Goal: Task Accomplishment & Management: Manage account settings

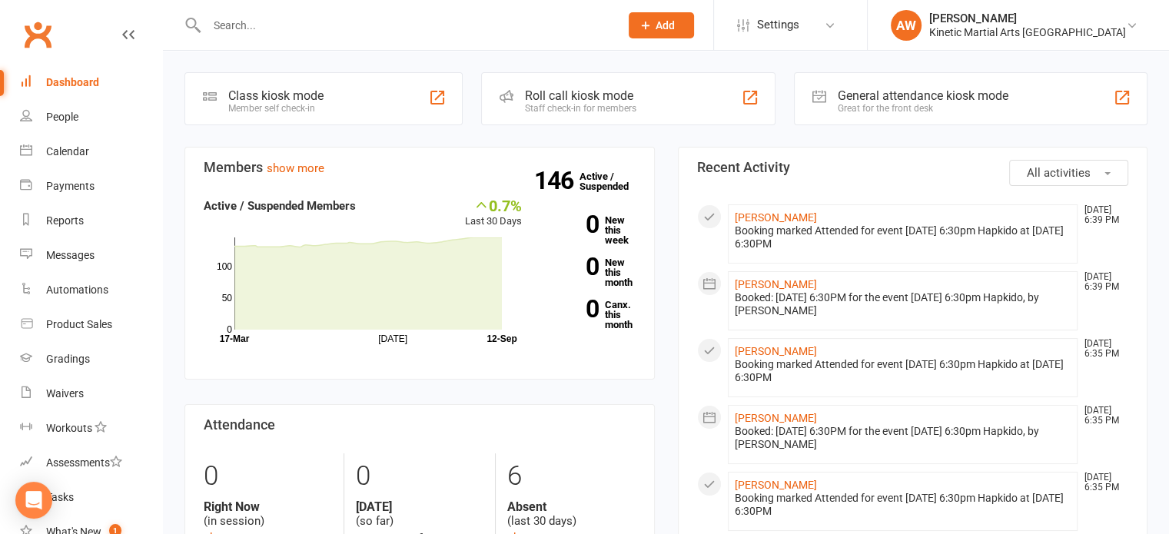
click at [267, 25] on input "text" at bounding box center [405, 26] width 406 height 22
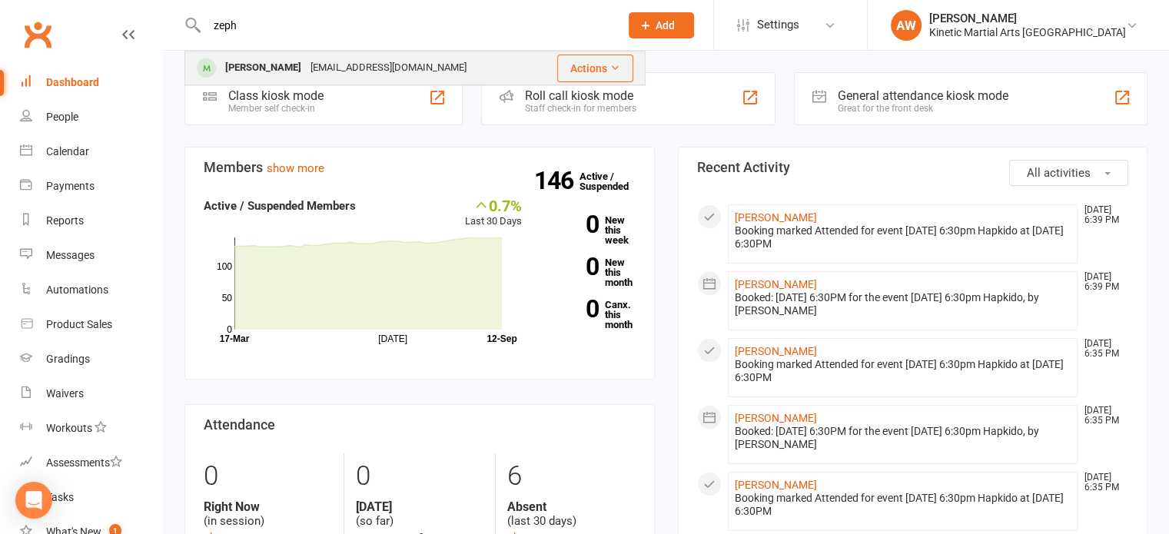
type input "zeph"
click at [281, 73] on div "[PERSON_NAME]" at bounding box center [263, 68] width 85 height 22
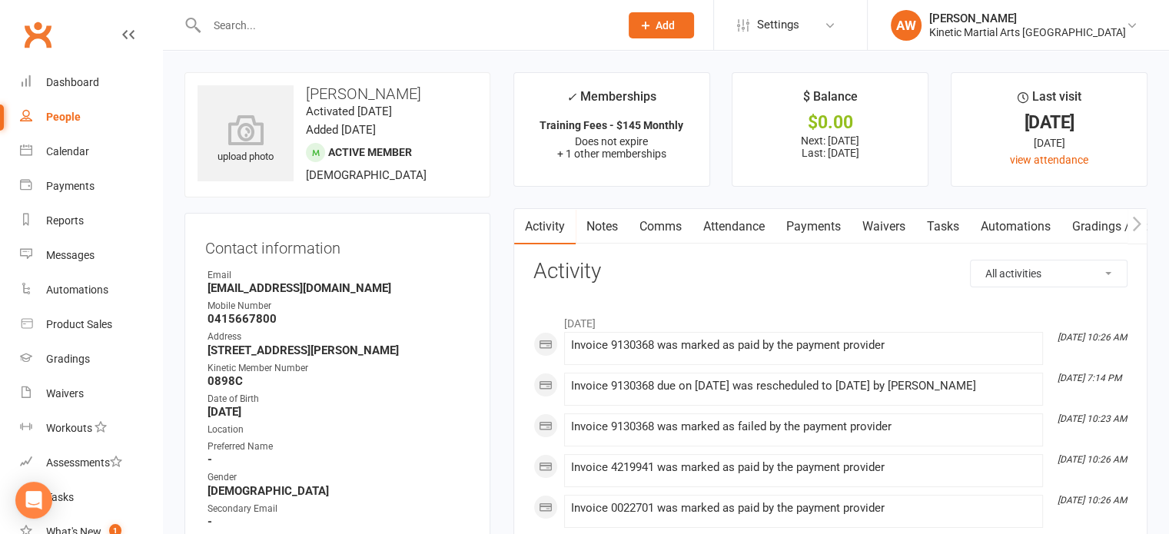
click at [830, 224] on link "Payments" at bounding box center [813, 226] width 76 height 35
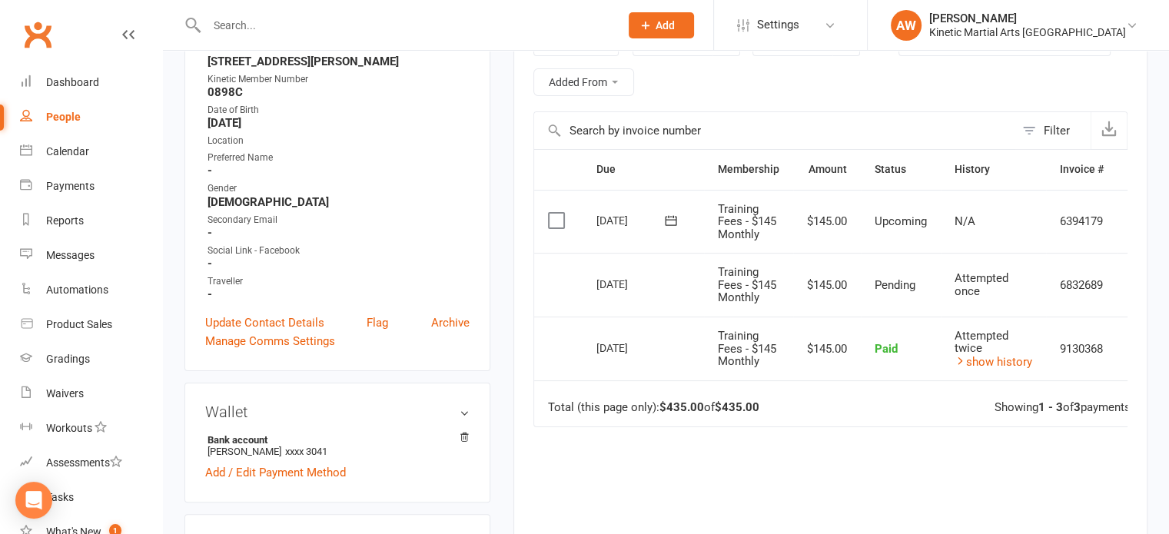
scroll to position [307, 0]
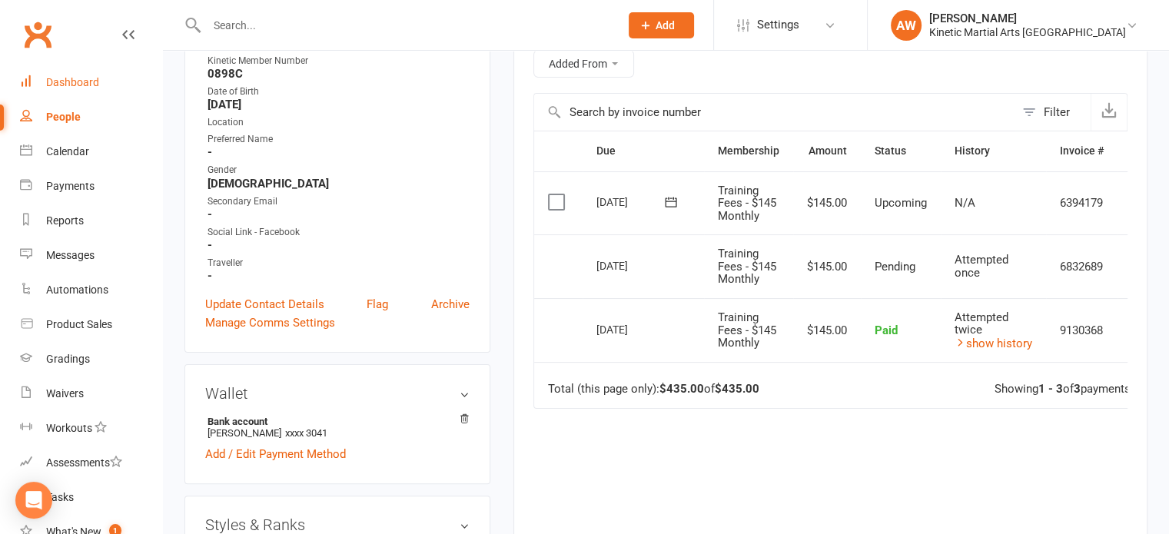
click at [75, 85] on div "Dashboard" at bounding box center [72, 82] width 53 height 12
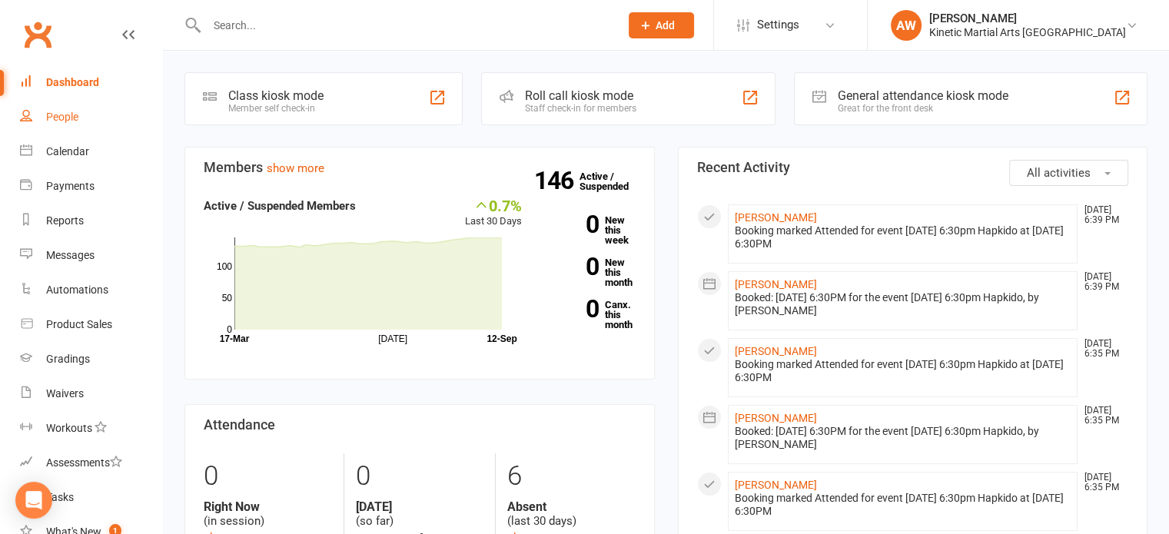
click at [64, 119] on div "People" at bounding box center [62, 117] width 32 height 12
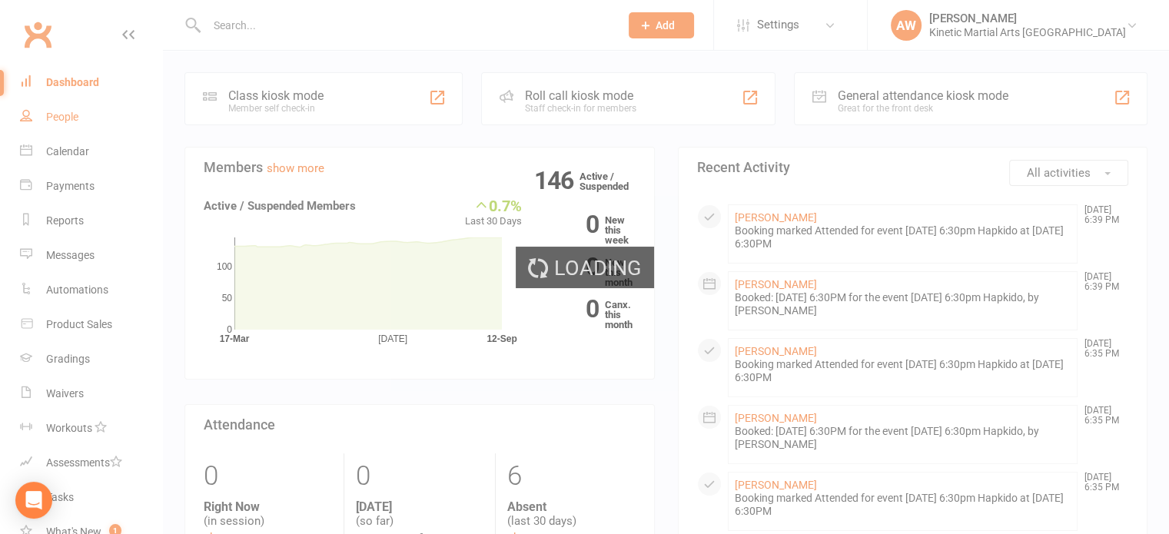
select select "100"
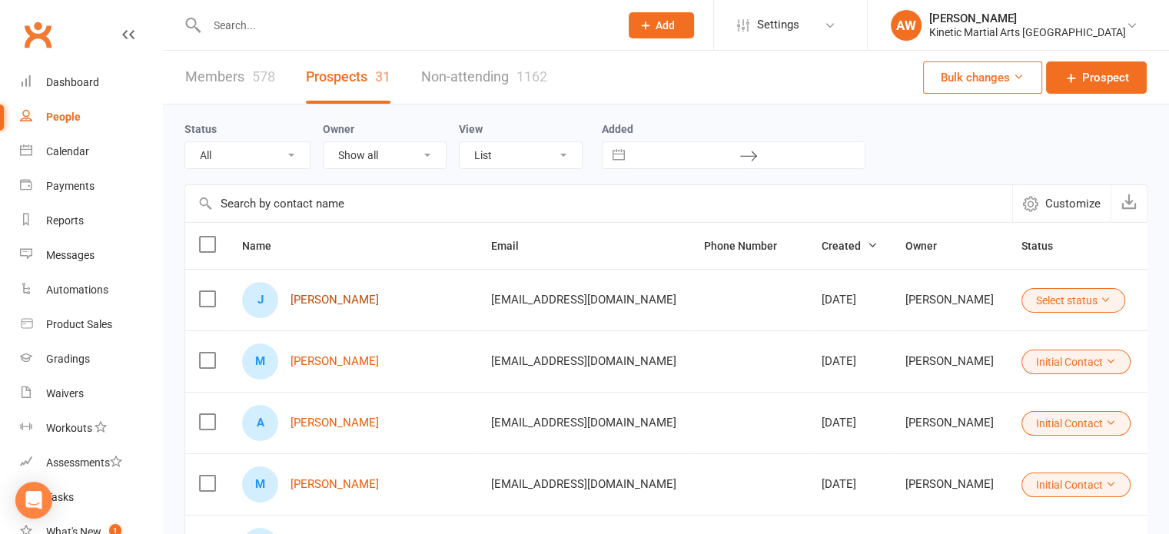
click at [320, 298] on link "[PERSON_NAME]" at bounding box center [334, 300] width 88 height 13
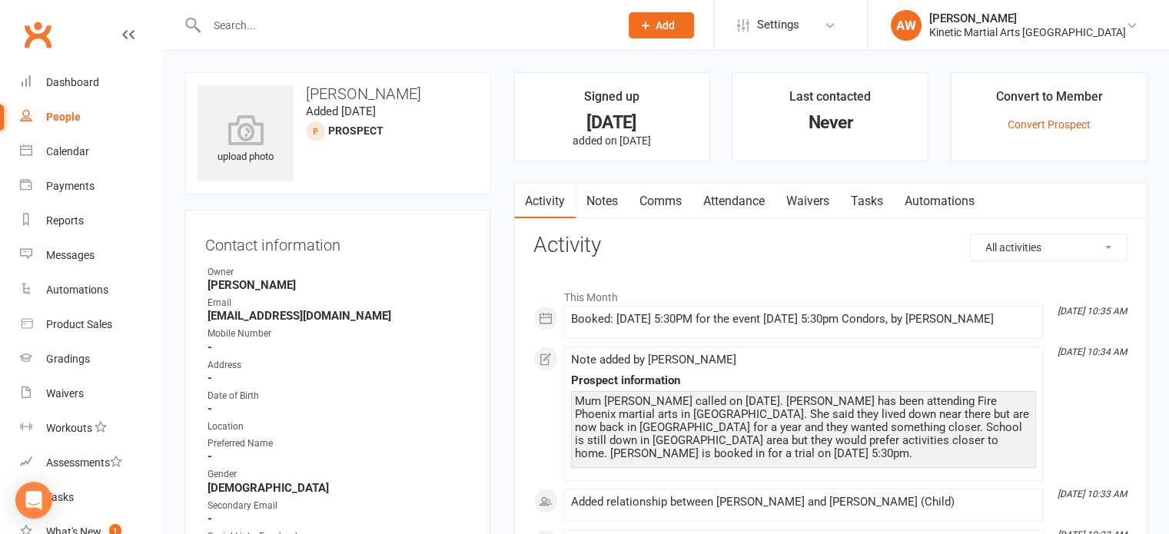
click at [602, 197] on link "Notes" at bounding box center [602, 201] width 53 height 35
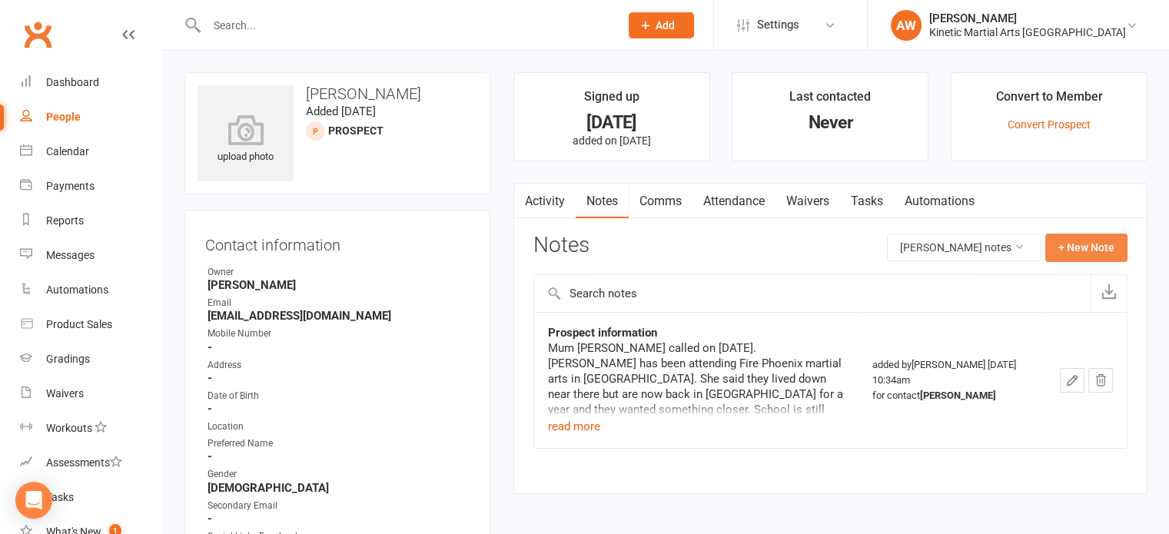
click at [1103, 247] on button "+ New Note" at bounding box center [1086, 248] width 82 height 28
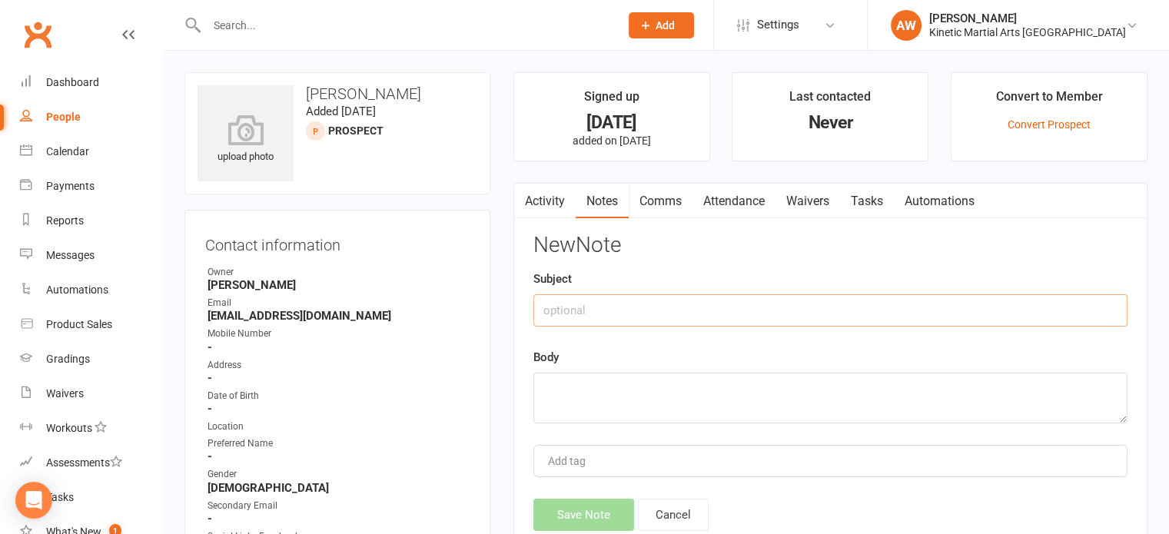
click at [690, 304] on input "text" at bounding box center [830, 310] width 594 height 32
type input "Prospect information"
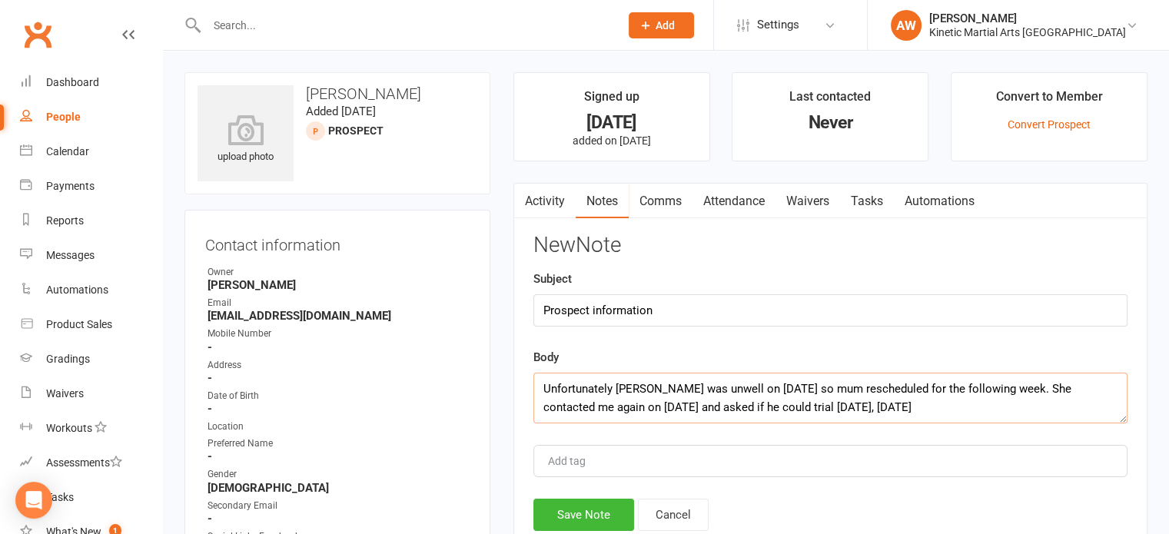
scroll to position [9, 0]
type textarea "Unfortunately [PERSON_NAME] was unwell on [DATE] so mum rescheduled for the fol…"
click at [588, 515] on button "Save Note" at bounding box center [583, 515] width 101 height 32
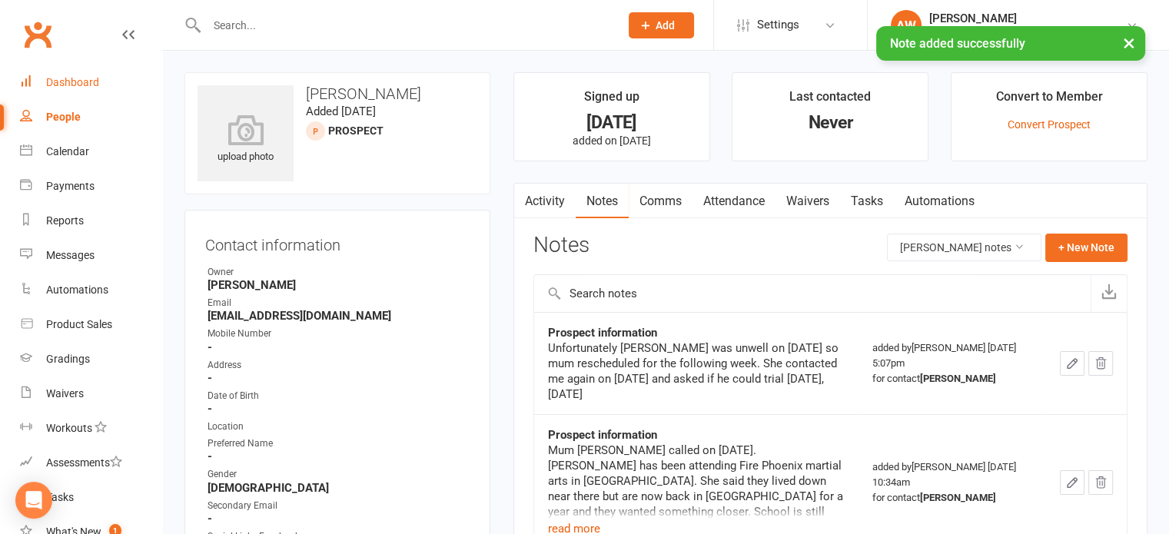
click at [61, 79] on div "Dashboard" at bounding box center [72, 82] width 53 height 12
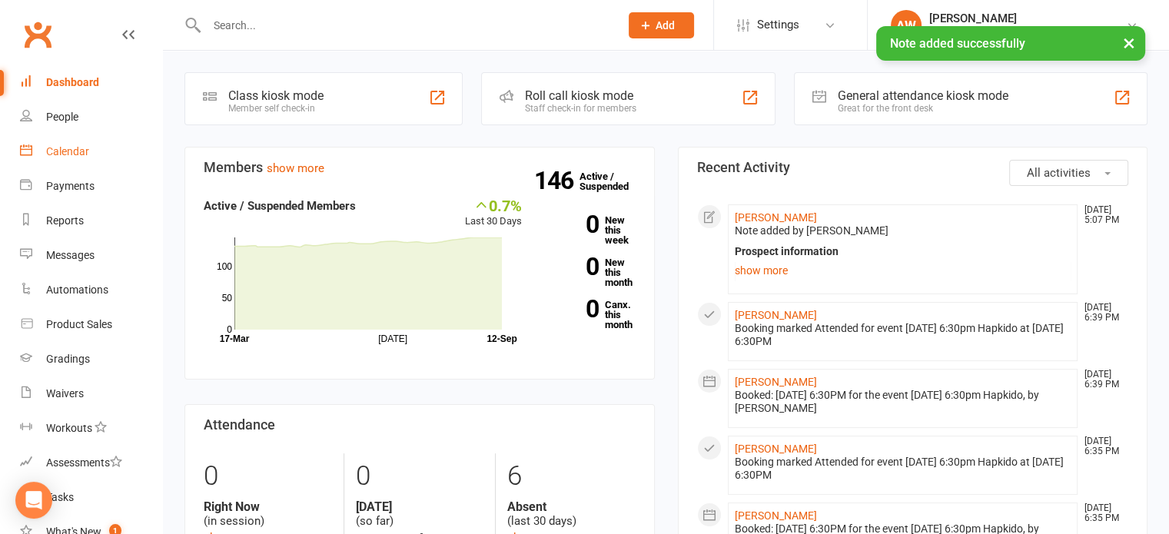
click at [68, 149] on div "Calendar" at bounding box center [67, 151] width 43 height 12
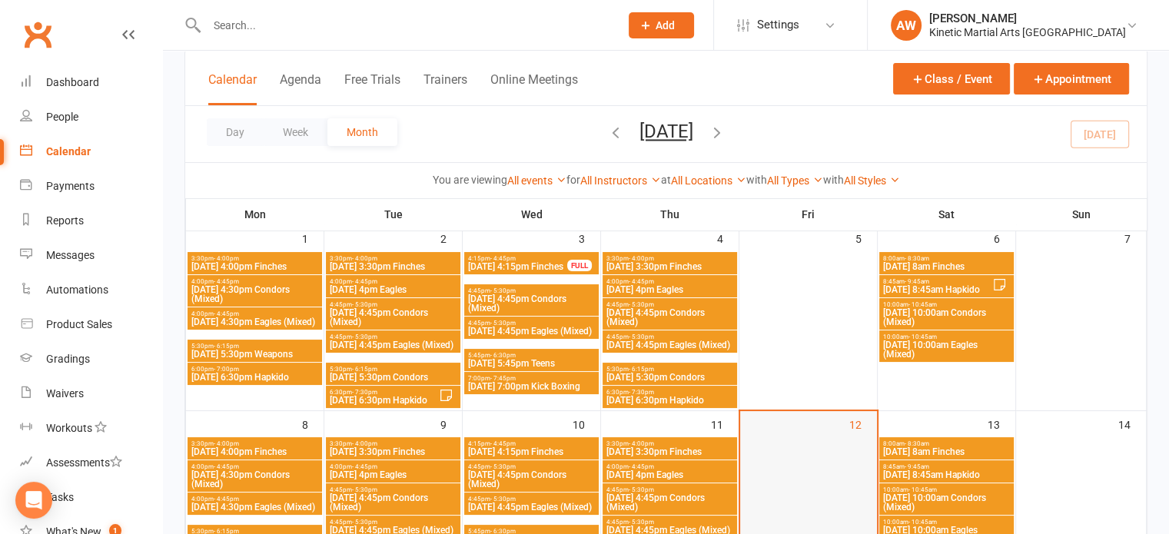
scroll to position [307, 0]
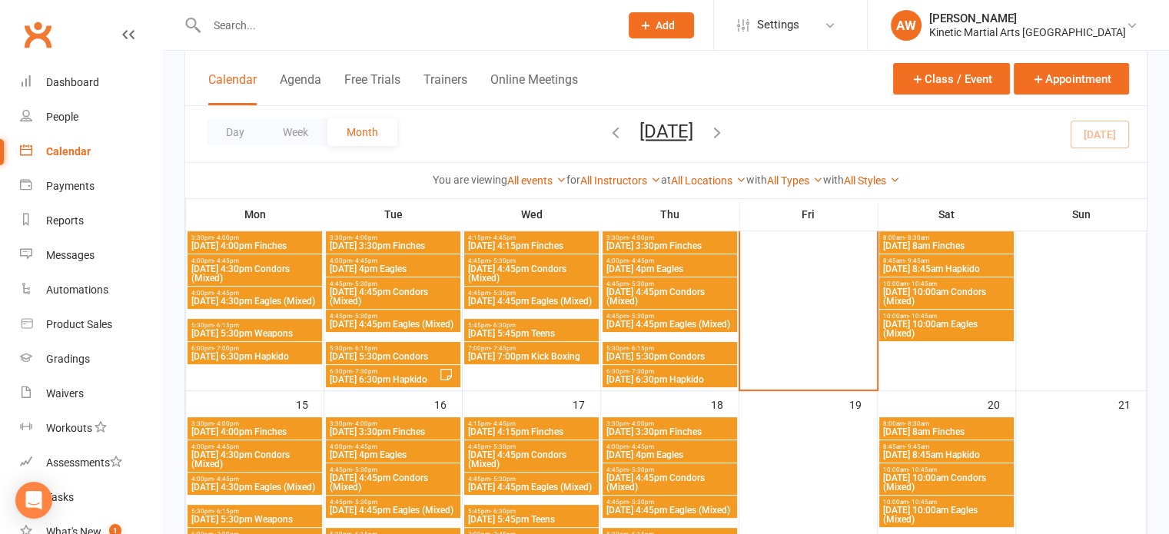
click at [960, 294] on span "[DATE] 10:00am Condors (Mixed)" at bounding box center [946, 296] width 128 height 18
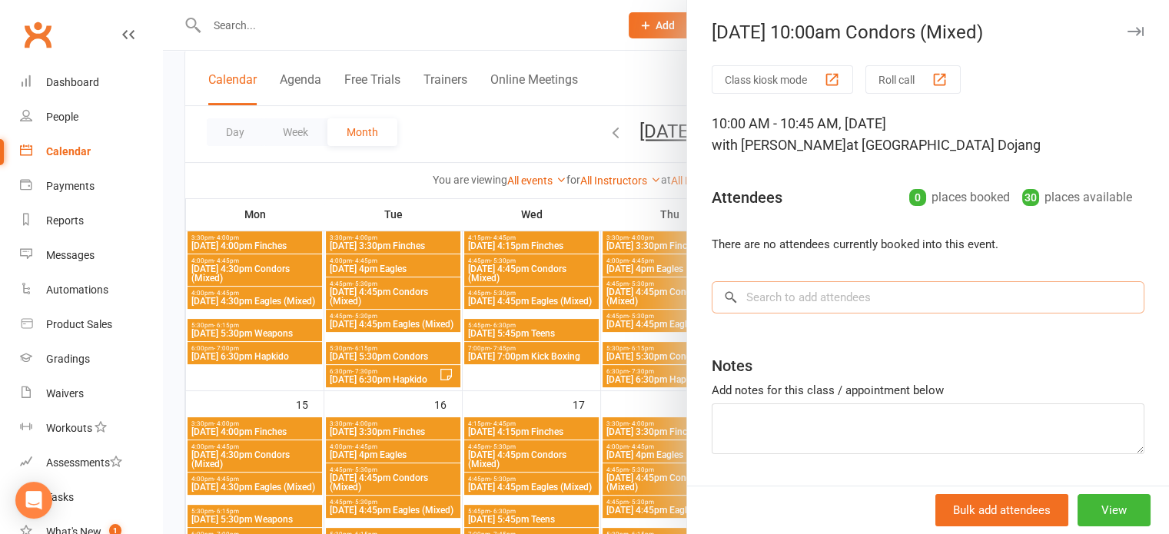
click at [830, 304] on input "search" at bounding box center [928, 297] width 433 height 32
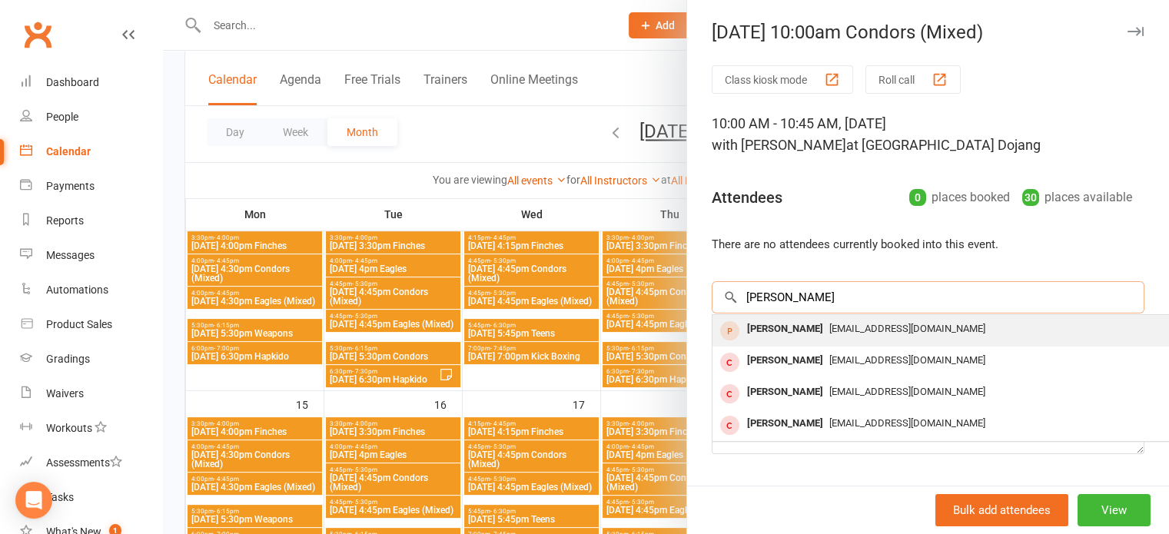
type input "[PERSON_NAME]"
click at [829, 323] on span "[EMAIL_ADDRESS][DOMAIN_NAME]" at bounding box center [907, 329] width 156 height 12
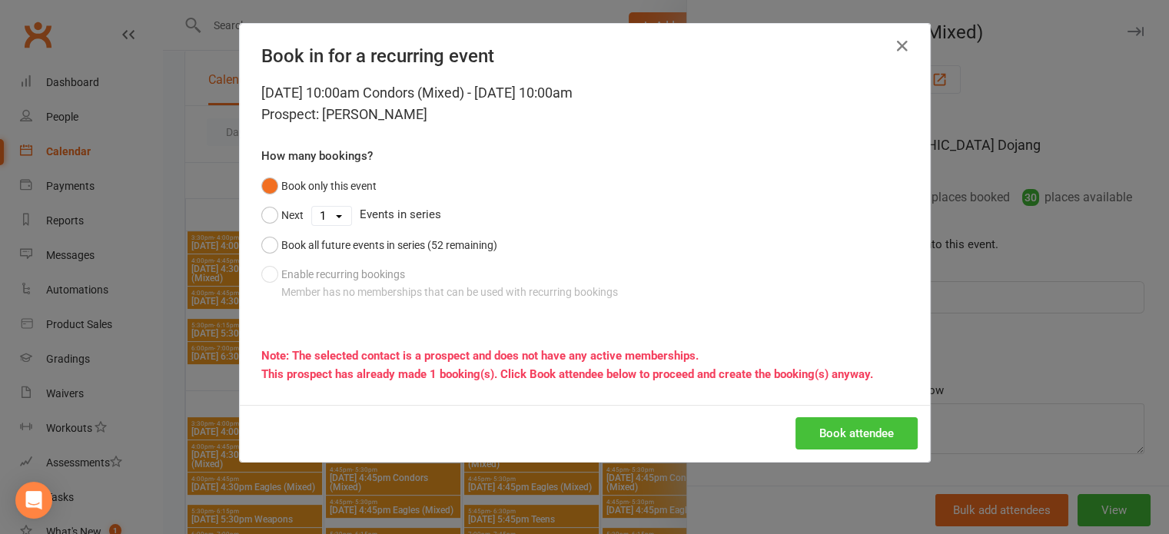
click at [837, 422] on button "Book attendee" at bounding box center [856, 433] width 122 height 32
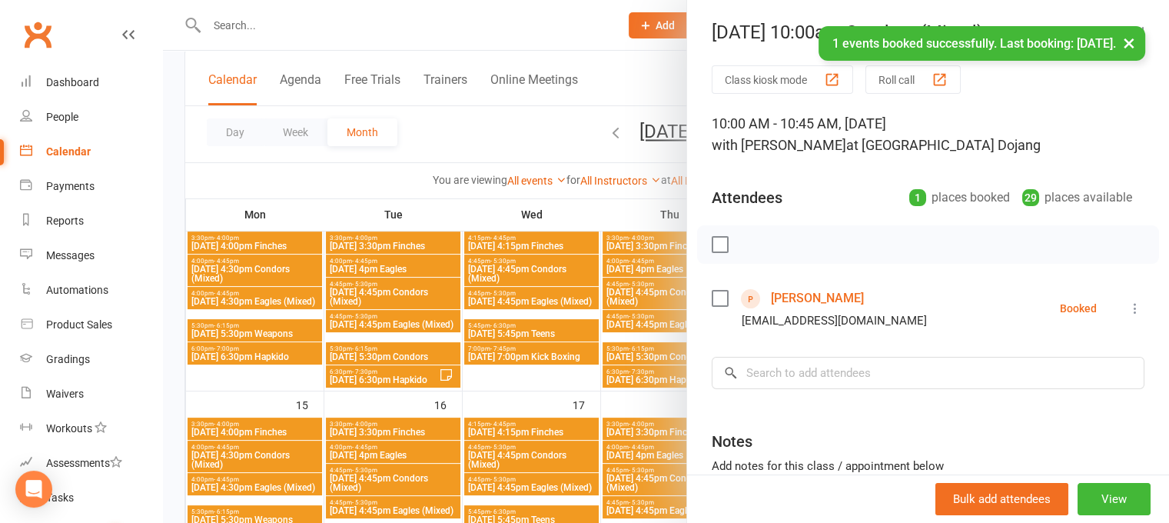
click at [1131, 38] on button "×" at bounding box center [1129, 42] width 28 height 33
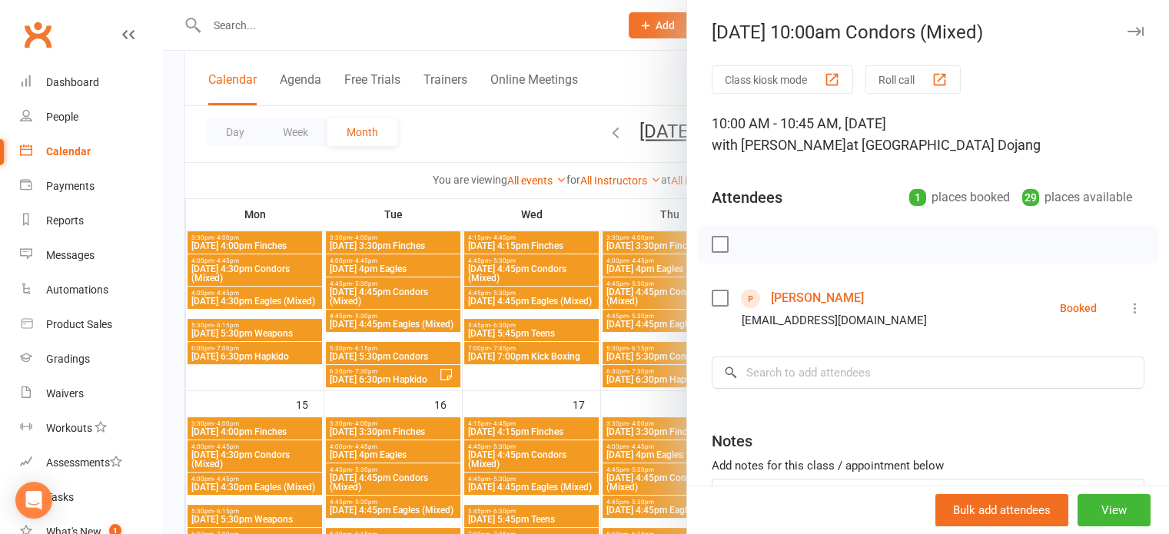
click at [1127, 27] on icon "button" at bounding box center [1135, 31] width 16 height 9
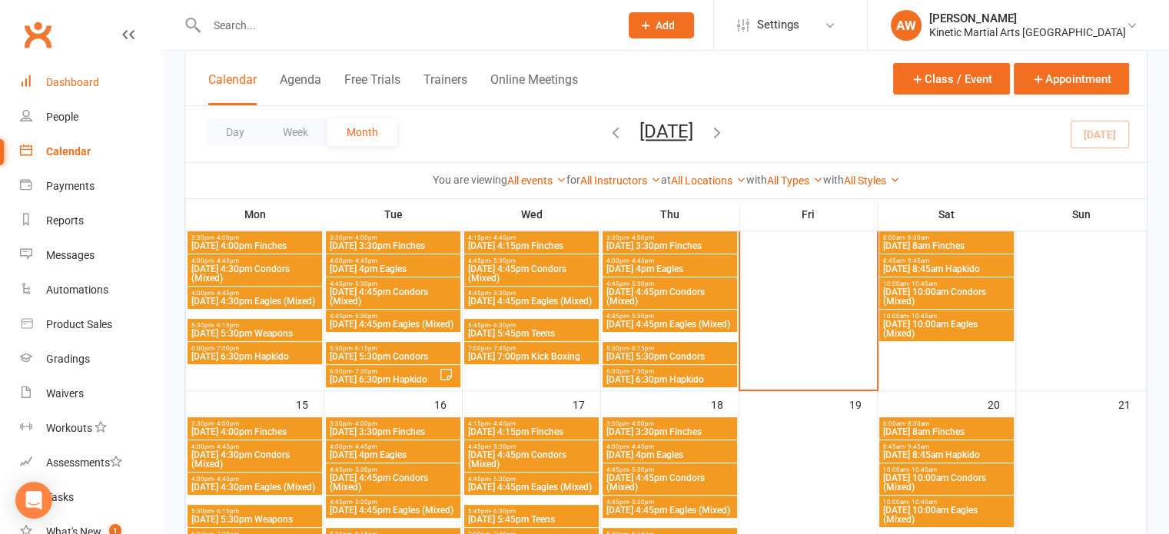
click at [75, 79] on div "Dashboard" at bounding box center [72, 82] width 53 height 12
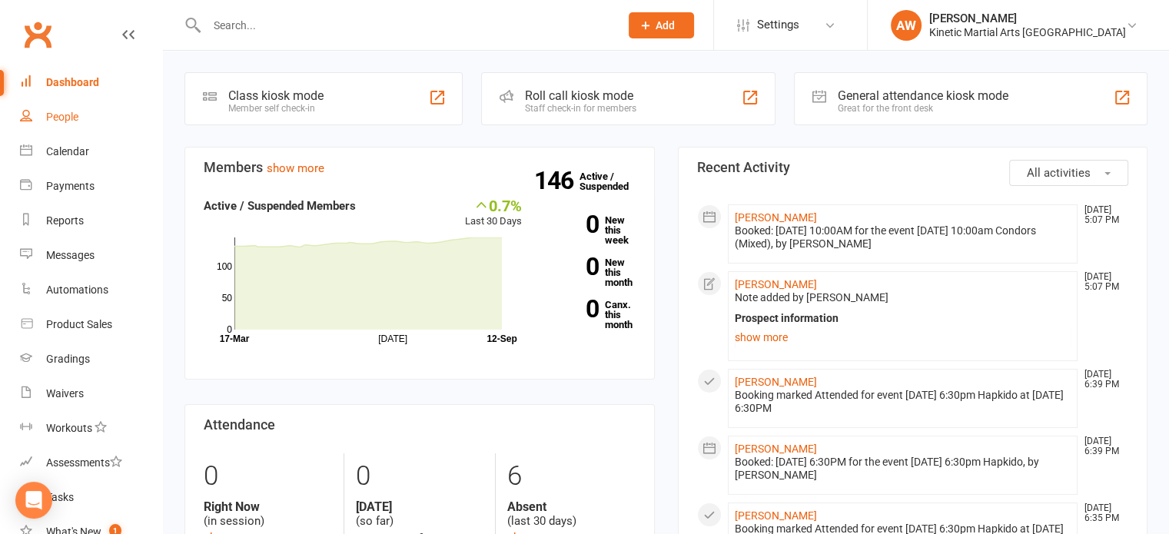
click at [77, 114] on div "People" at bounding box center [62, 117] width 32 height 12
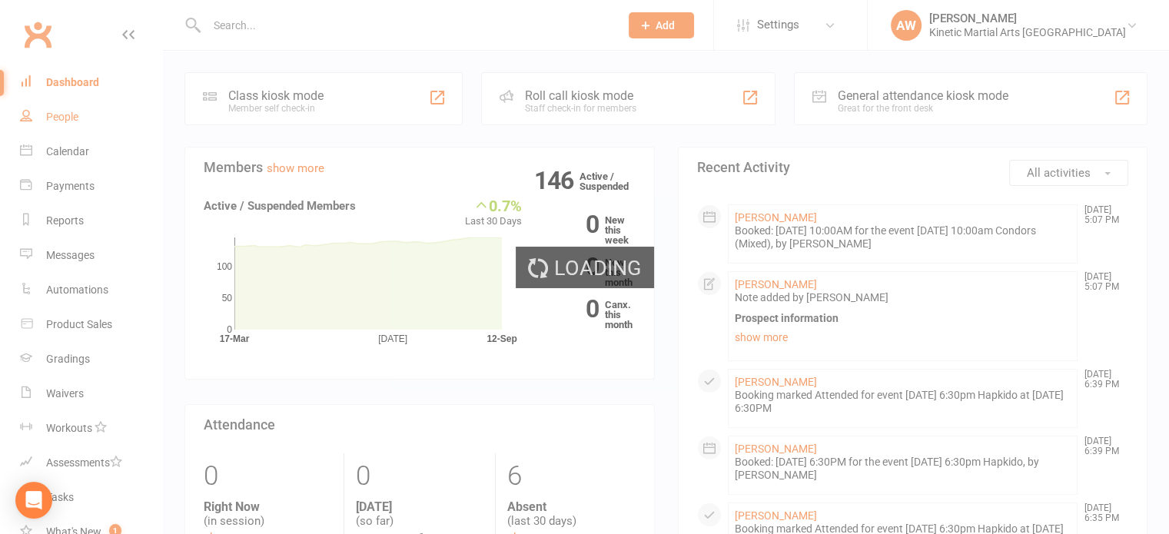
select select "100"
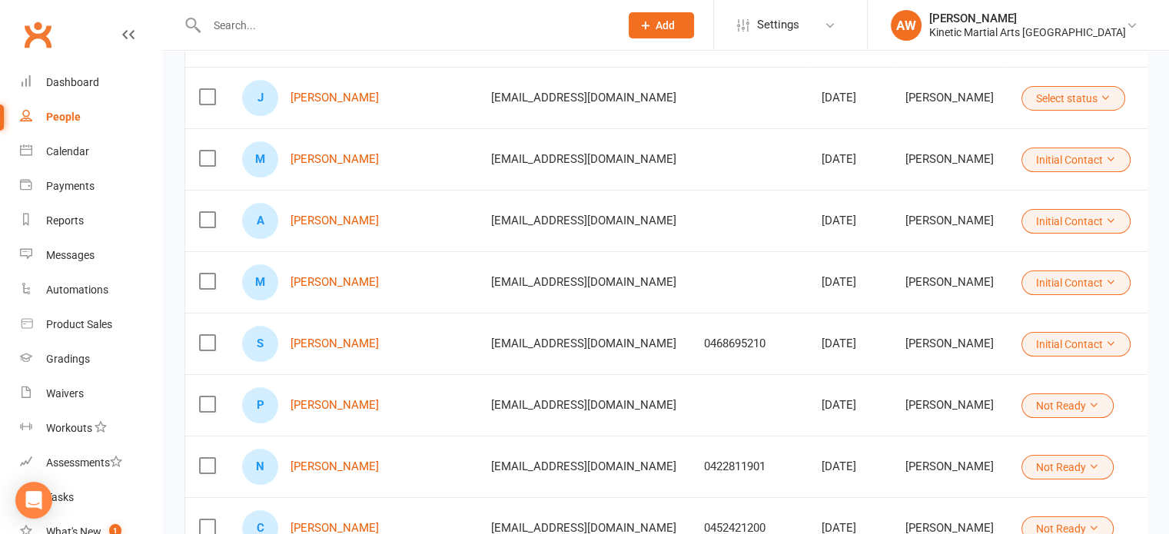
scroll to position [231, 0]
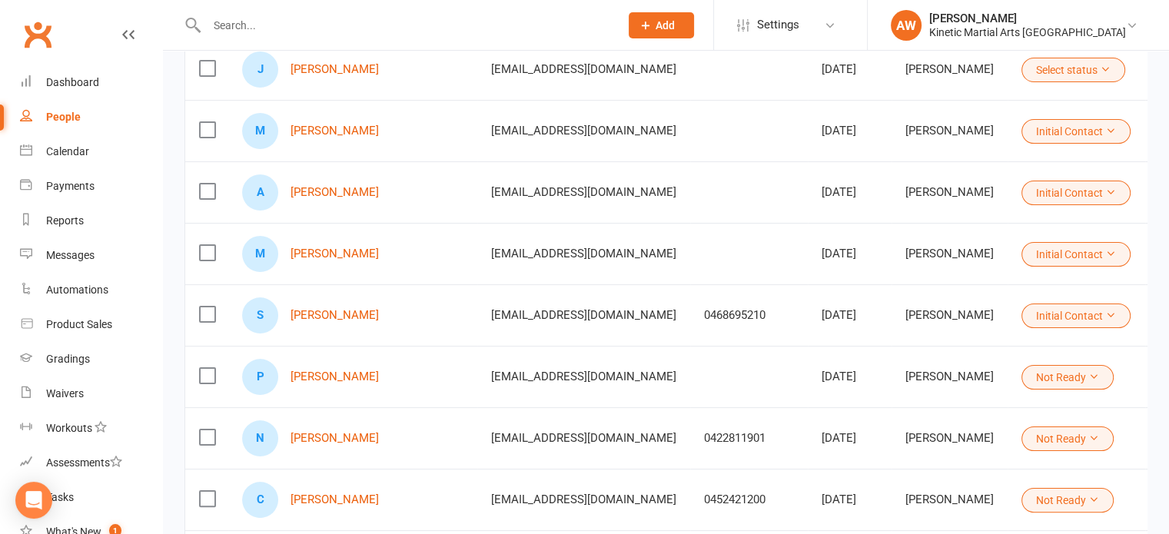
click at [1105, 250] on icon at bounding box center [1110, 253] width 11 height 11
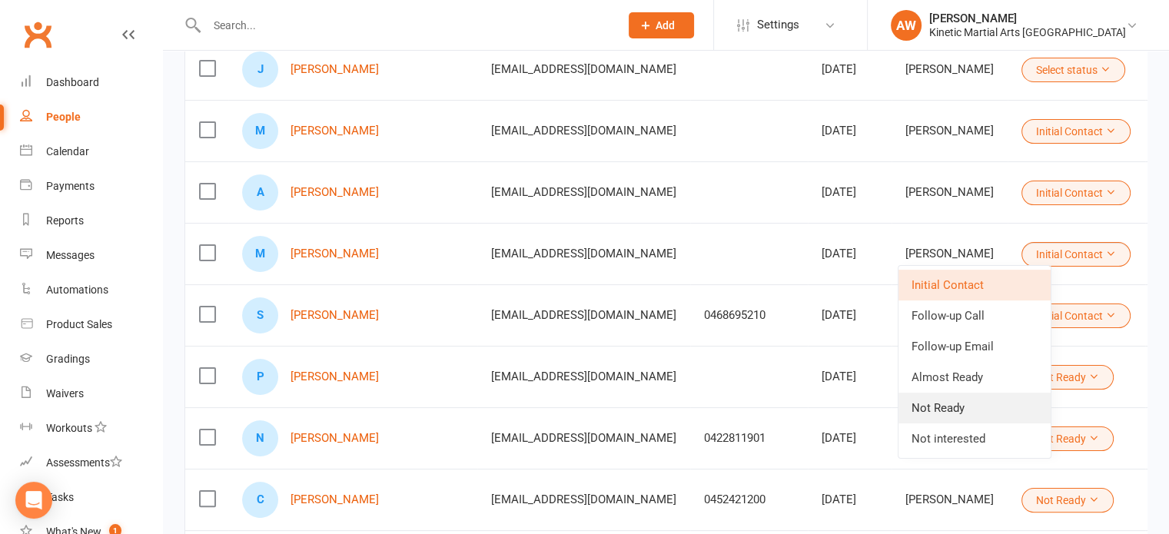
click at [953, 407] on link "Not Ready" at bounding box center [974, 408] width 152 height 31
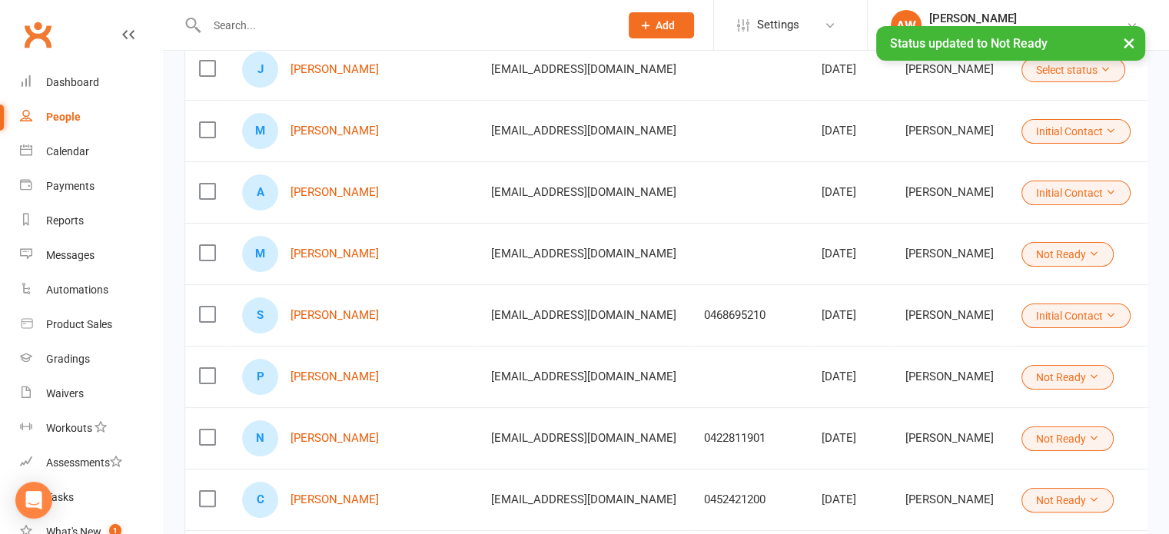
click at [1048, 316] on button "Initial Contact" at bounding box center [1075, 316] width 109 height 25
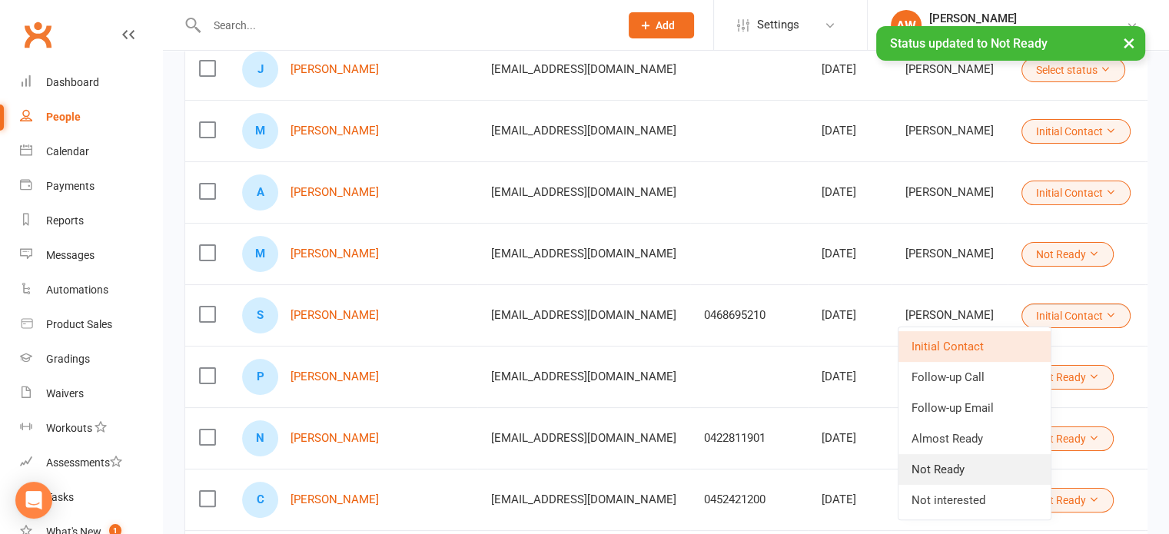
click at [968, 467] on link "Not Ready" at bounding box center [974, 469] width 152 height 31
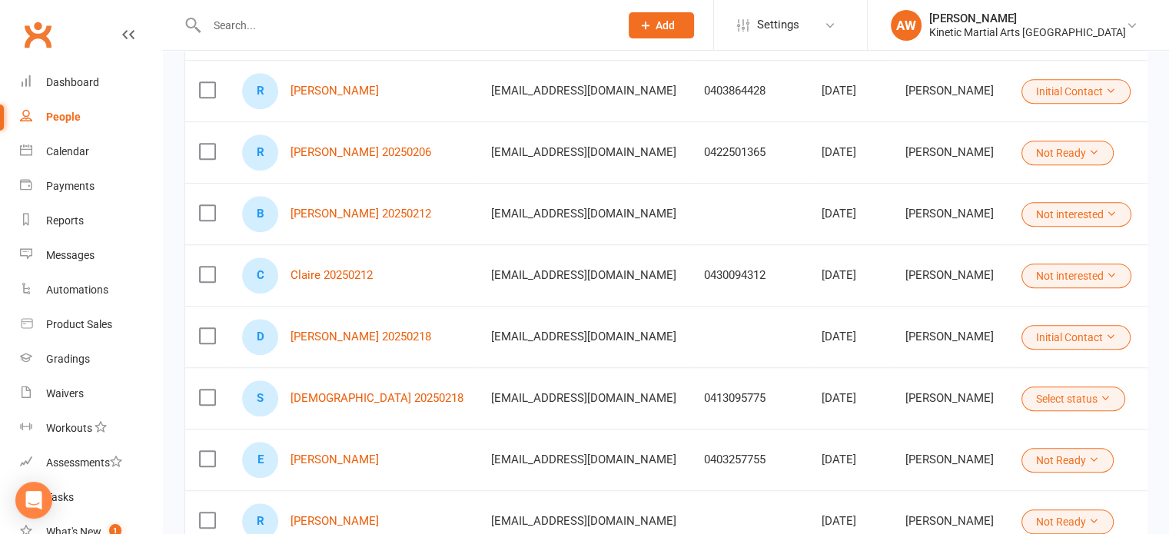
scroll to position [1076, 0]
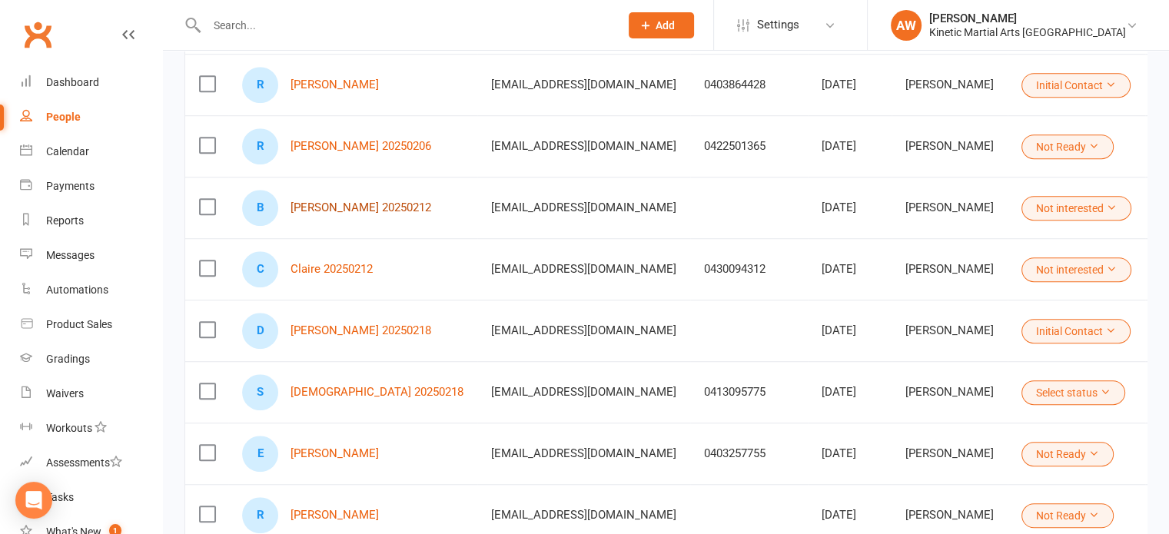
click at [327, 201] on link "[PERSON_NAME] 20250212" at bounding box center [360, 207] width 141 height 13
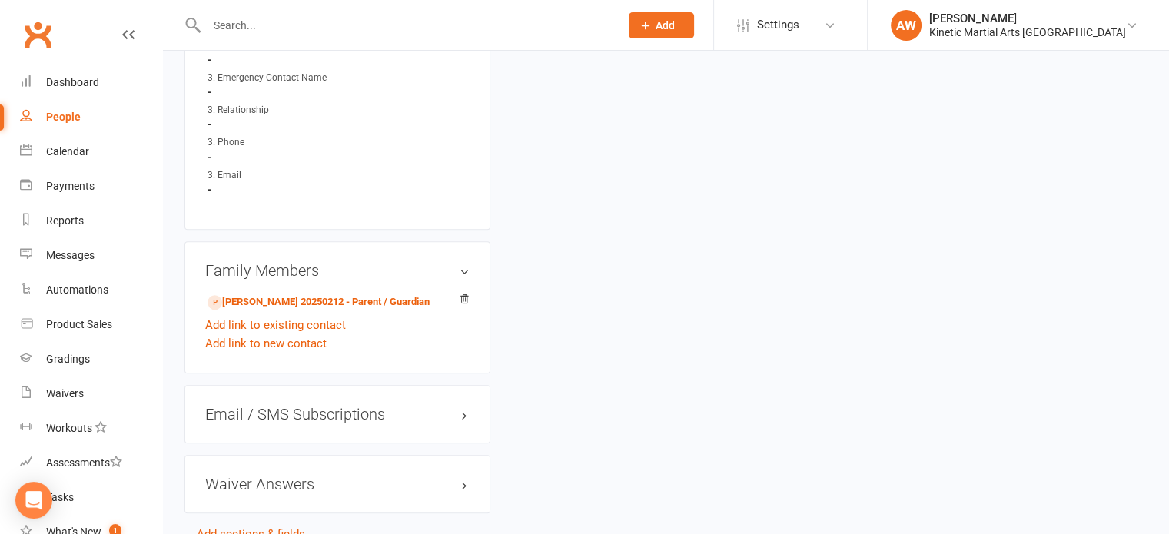
scroll to position [1441, 0]
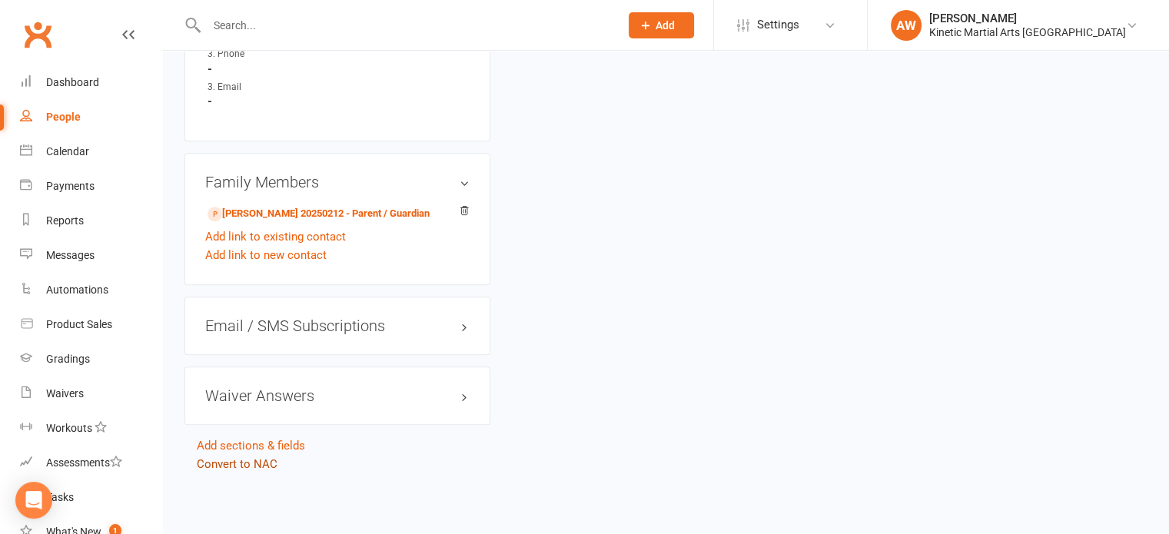
click at [244, 463] on link "Convert to NAC" at bounding box center [237, 464] width 81 height 14
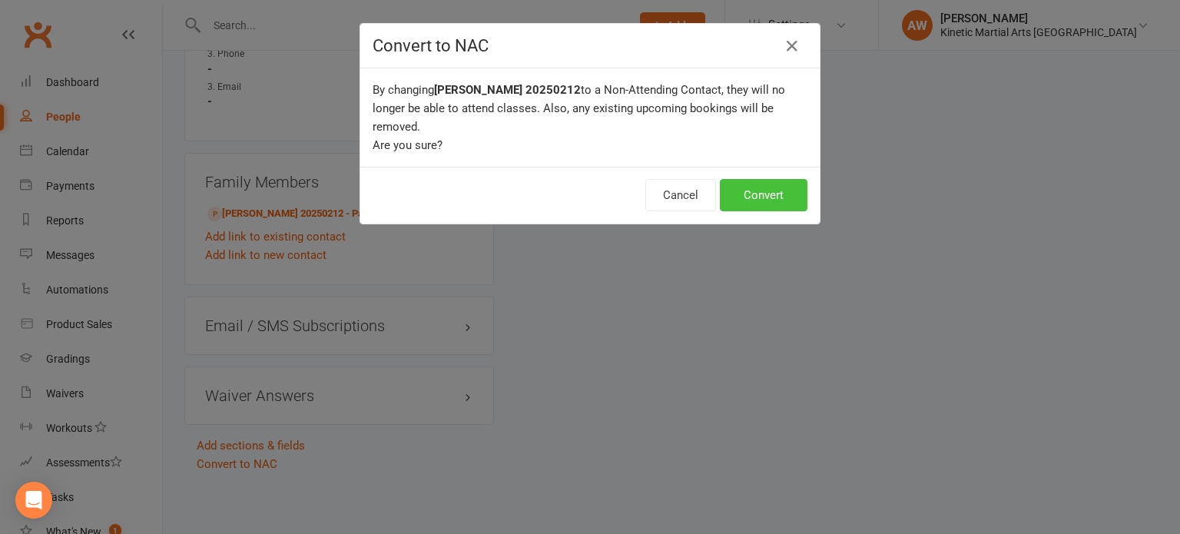
click at [781, 179] on button "Convert" at bounding box center [764, 195] width 88 height 32
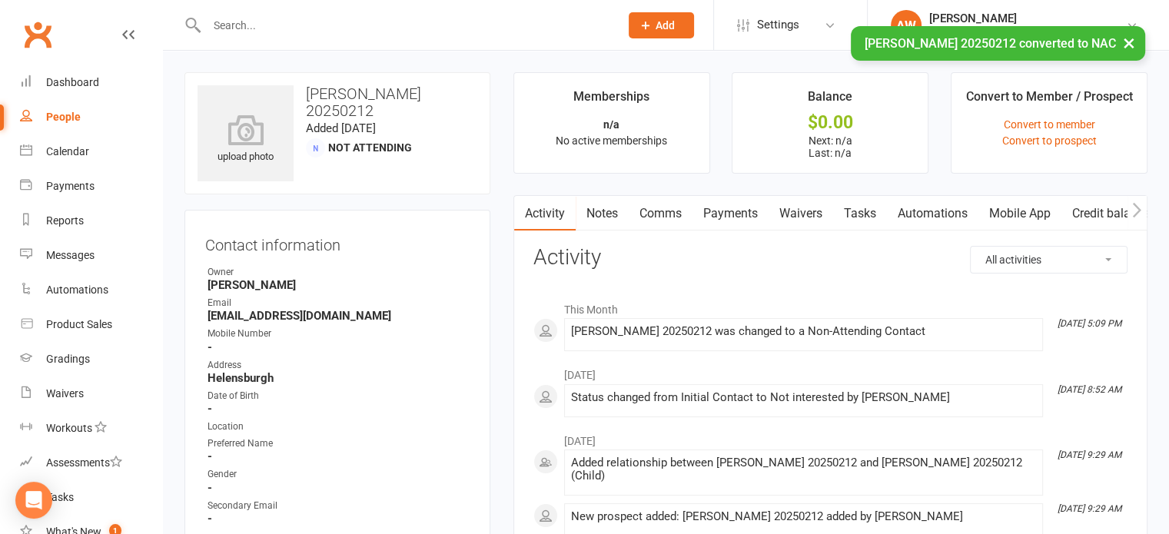
click at [61, 115] on div "People" at bounding box center [63, 117] width 35 height 12
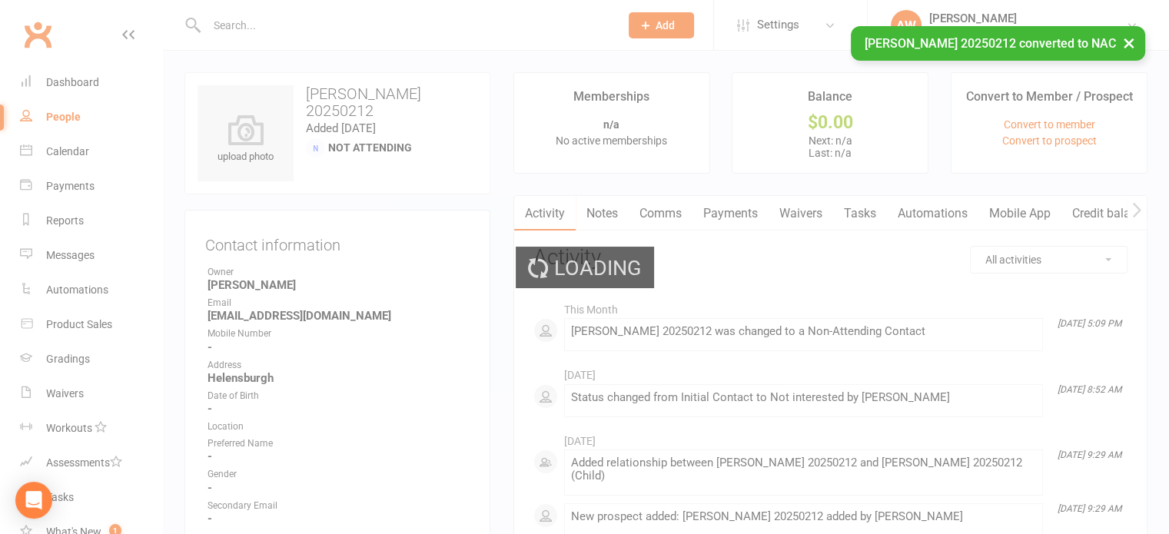
select select "100"
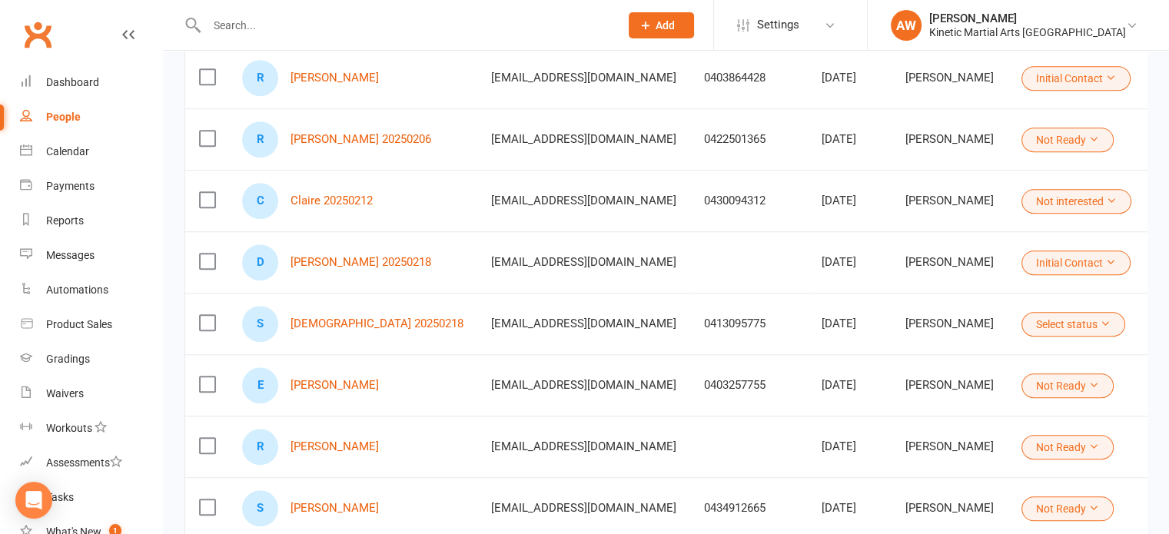
scroll to position [1153, 0]
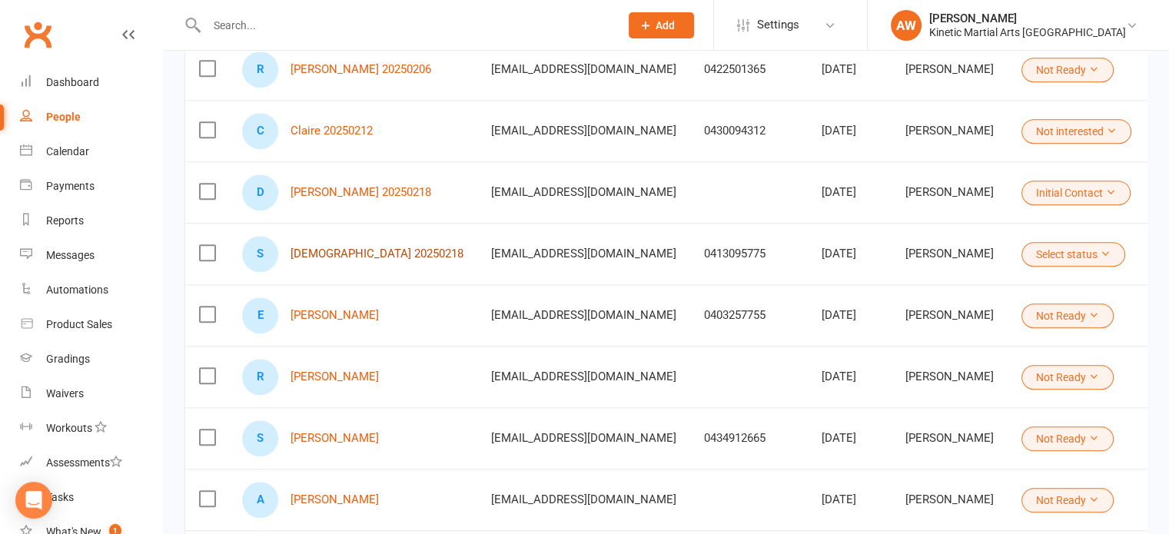
click at [329, 247] on link "[DEMOGRAPHIC_DATA] 20250218" at bounding box center [376, 253] width 173 height 13
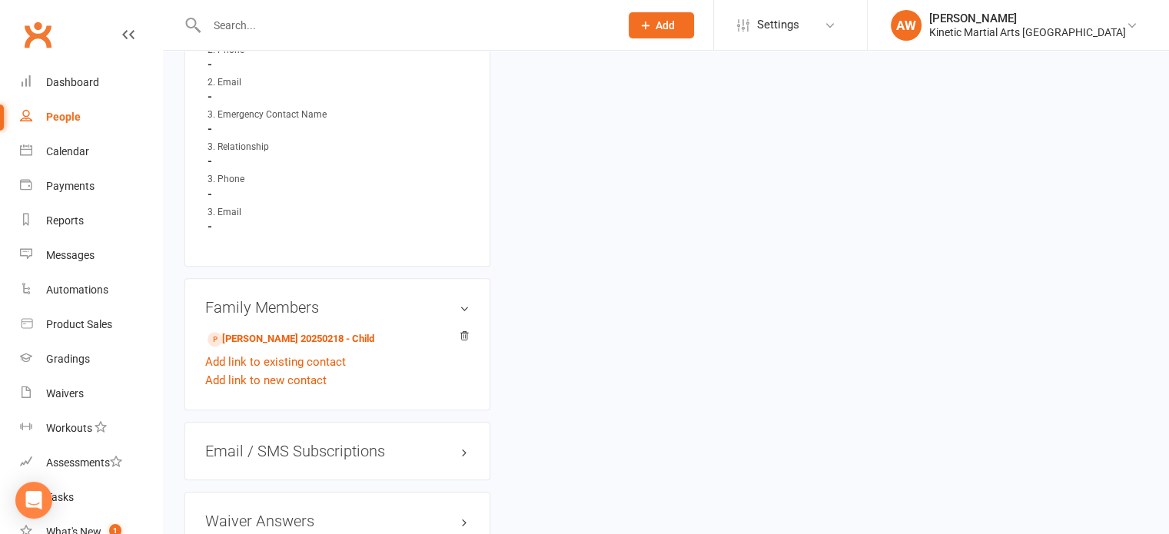
scroll to position [1441, 0]
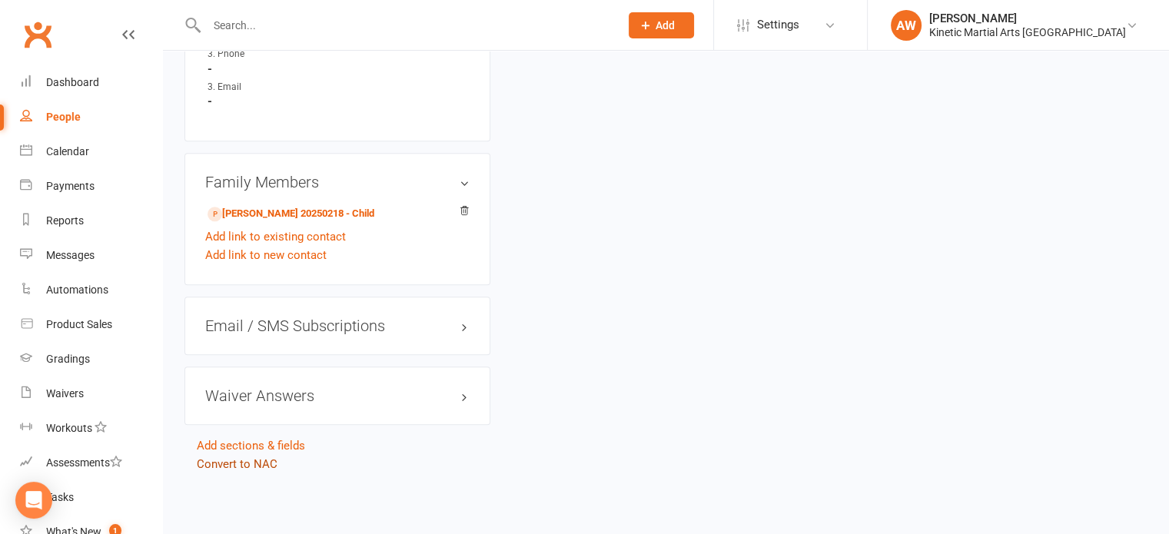
click at [261, 457] on link "Convert to NAC" at bounding box center [237, 464] width 81 height 14
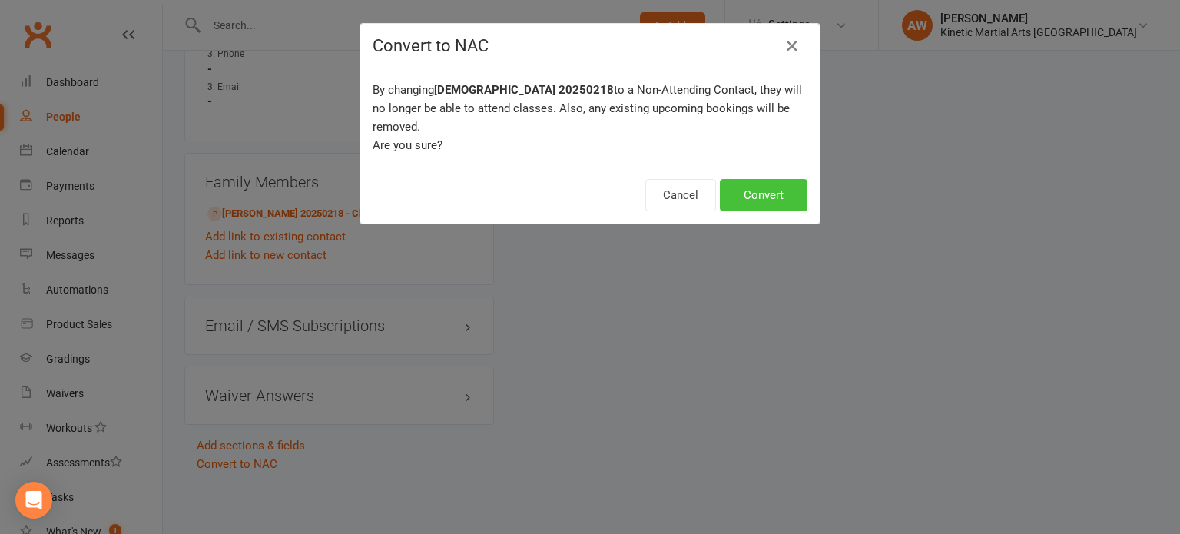
click at [753, 179] on button "Convert" at bounding box center [764, 195] width 88 height 32
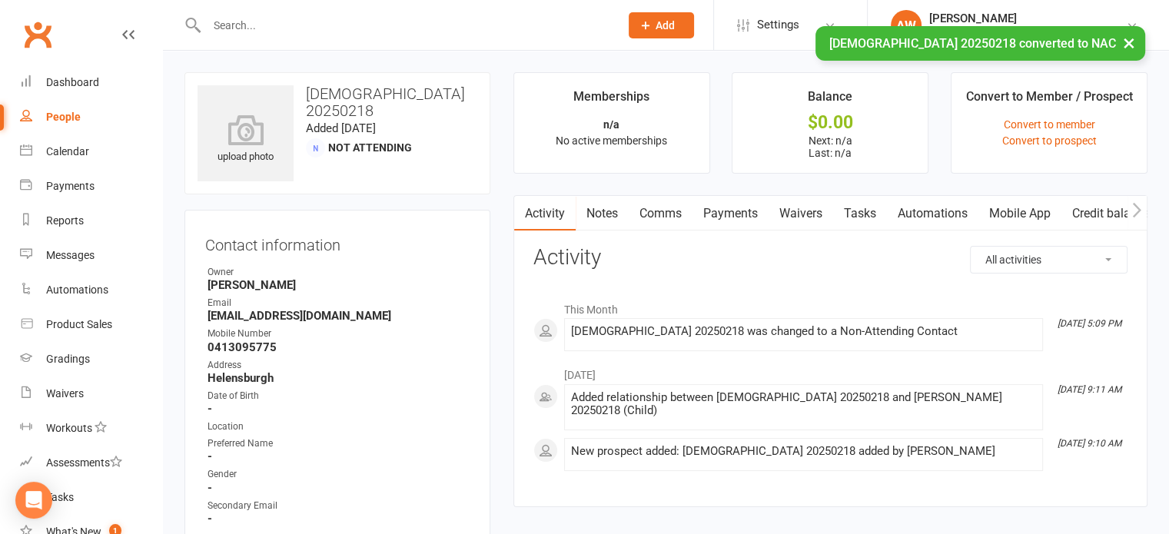
click at [65, 118] on div "People" at bounding box center [63, 117] width 35 height 12
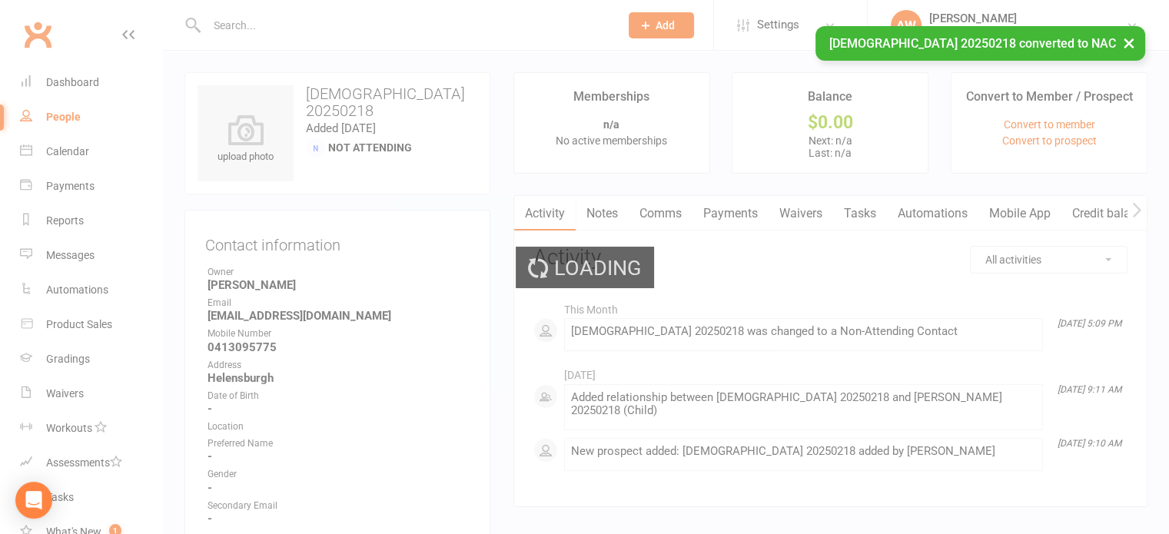
select select "100"
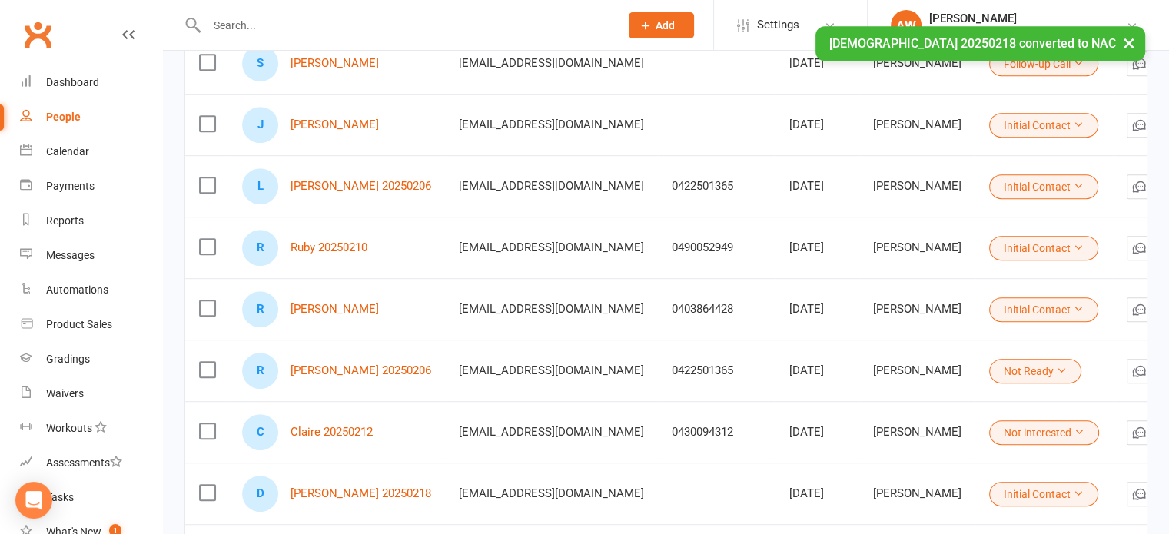
scroll to position [999, 0]
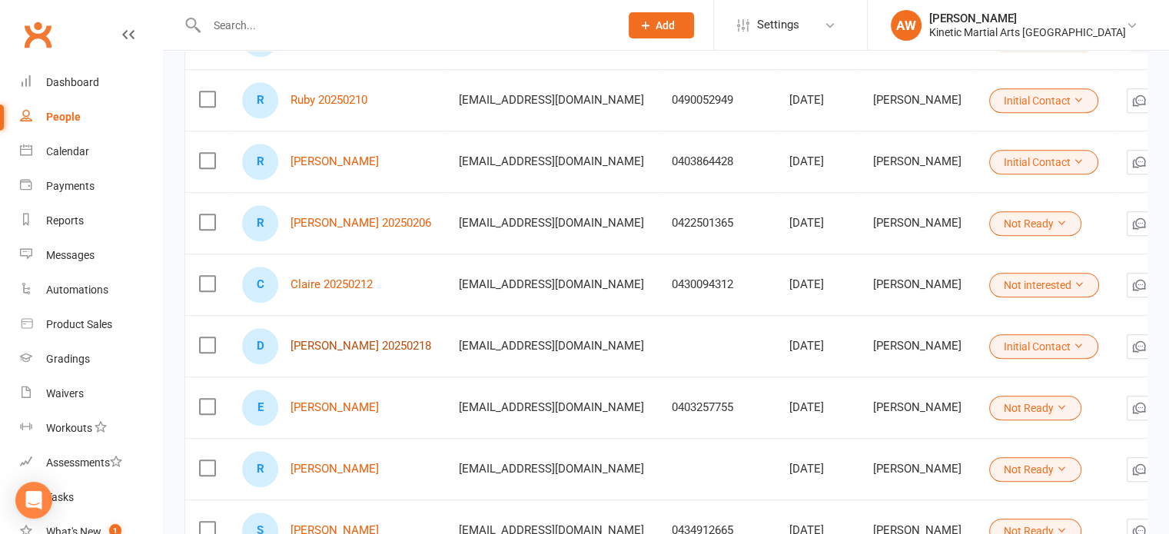
click at [337, 342] on link "[PERSON_NAME] 20250218" at bounding box center [360, 346] width 141 height 13
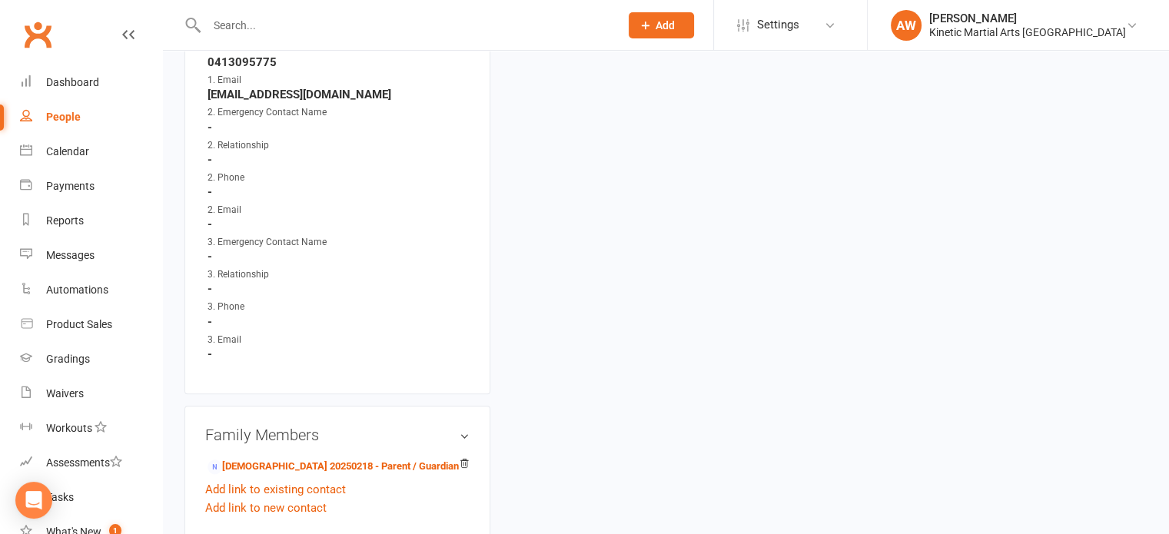
scroll to position [1441, 0]
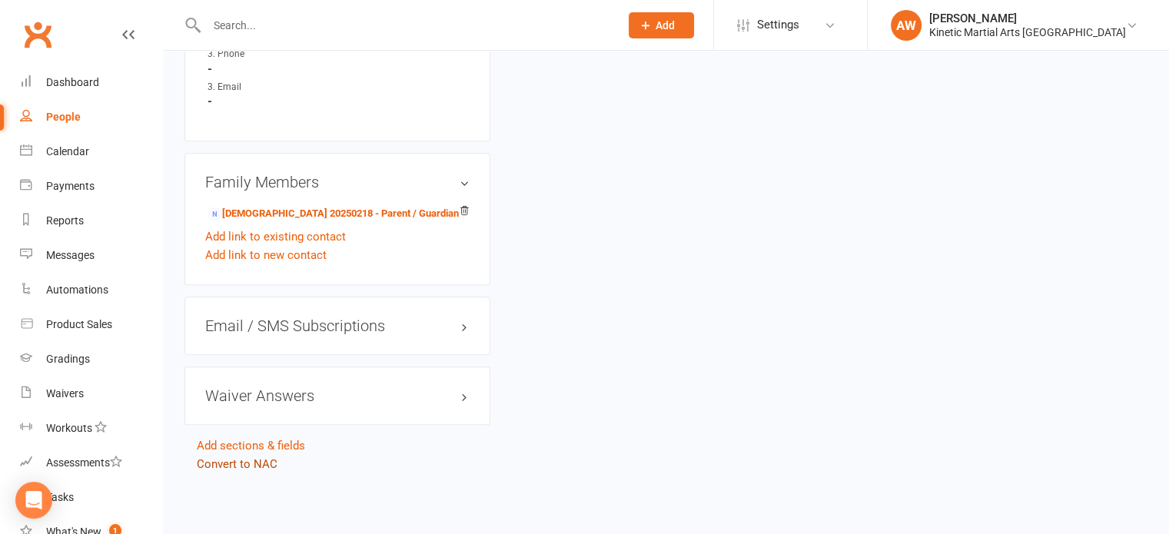
click at [264, 461] on link "Convert to NAC" at bounding box center [237, 464] width 81 height 14
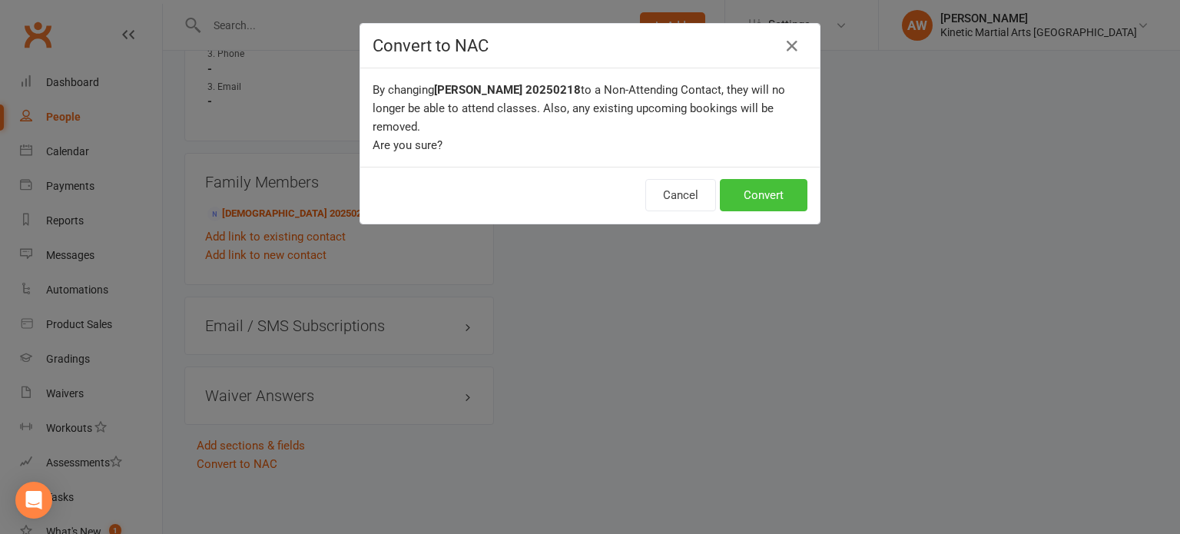
click at [784, 179] on button "Convert" at bounding box center [764, 195] width 88 height 32
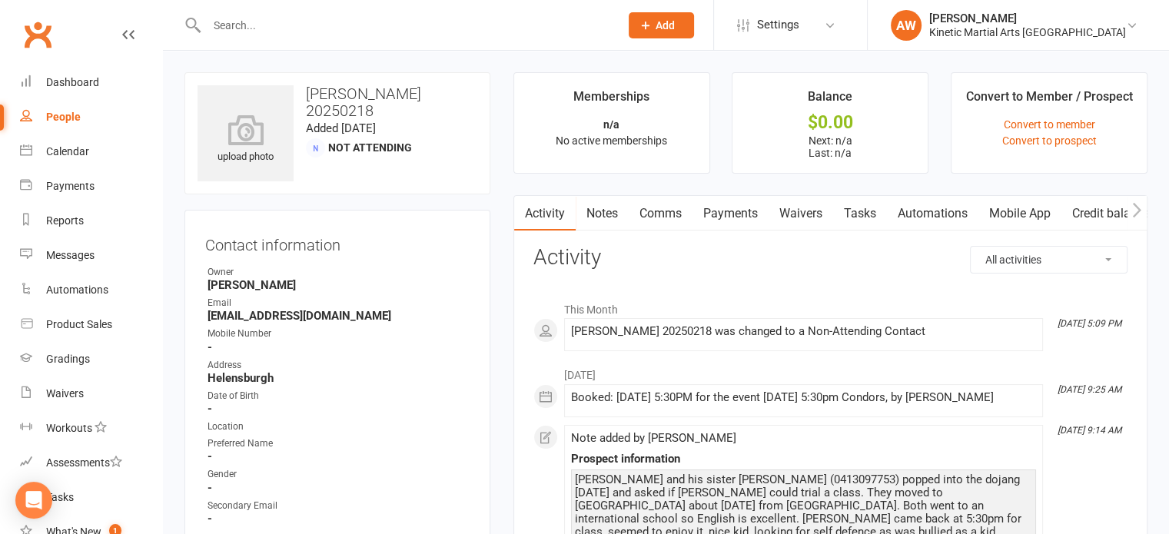
click at [61, 118] on div "People" at bounding box center [63, 117] width 35 height 12
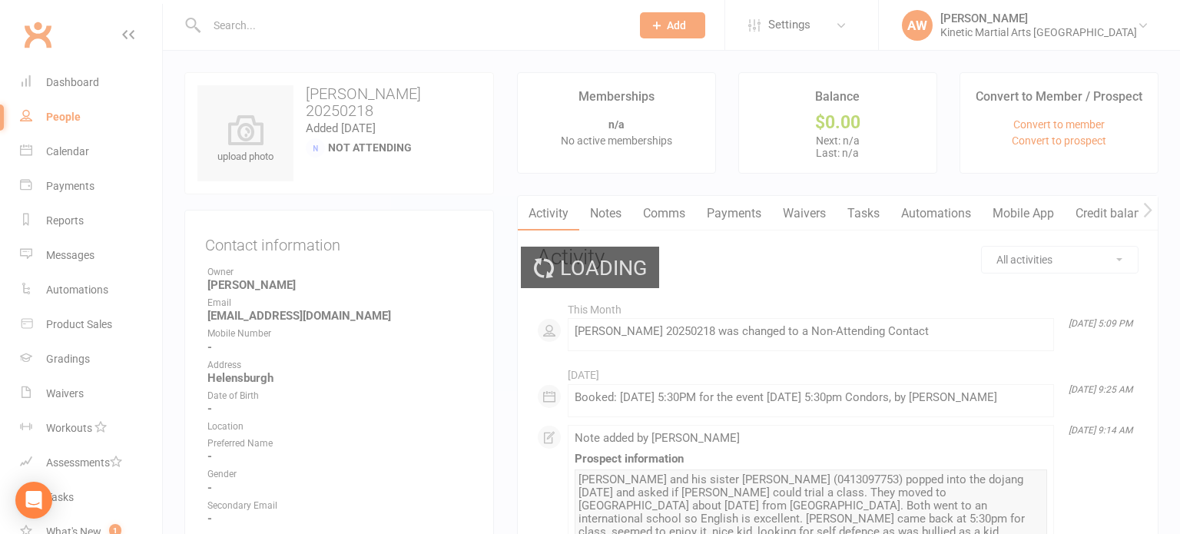
select select "100"
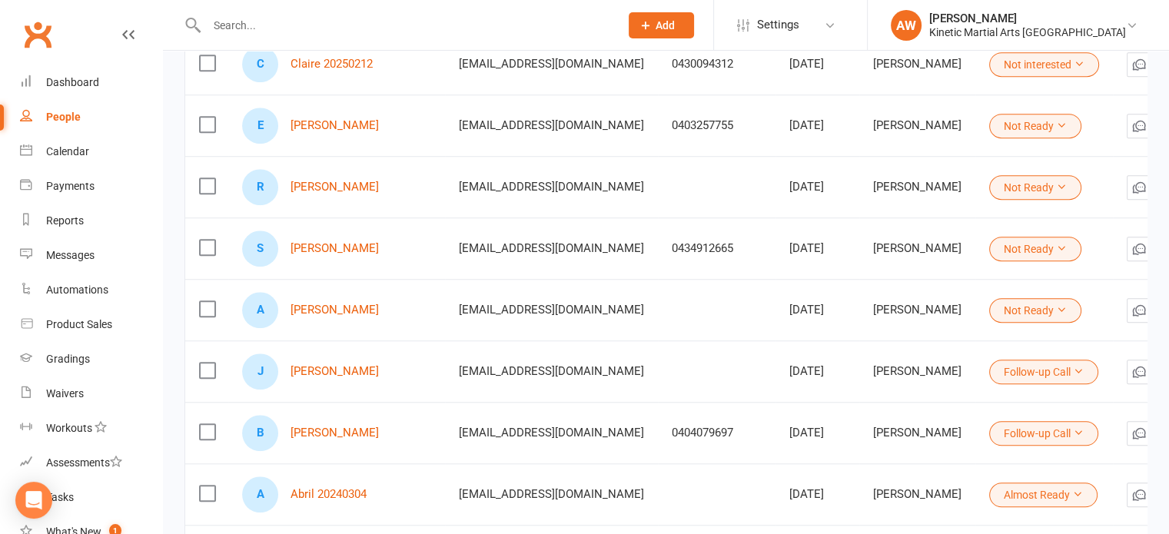
scroll to position [1229, 0]
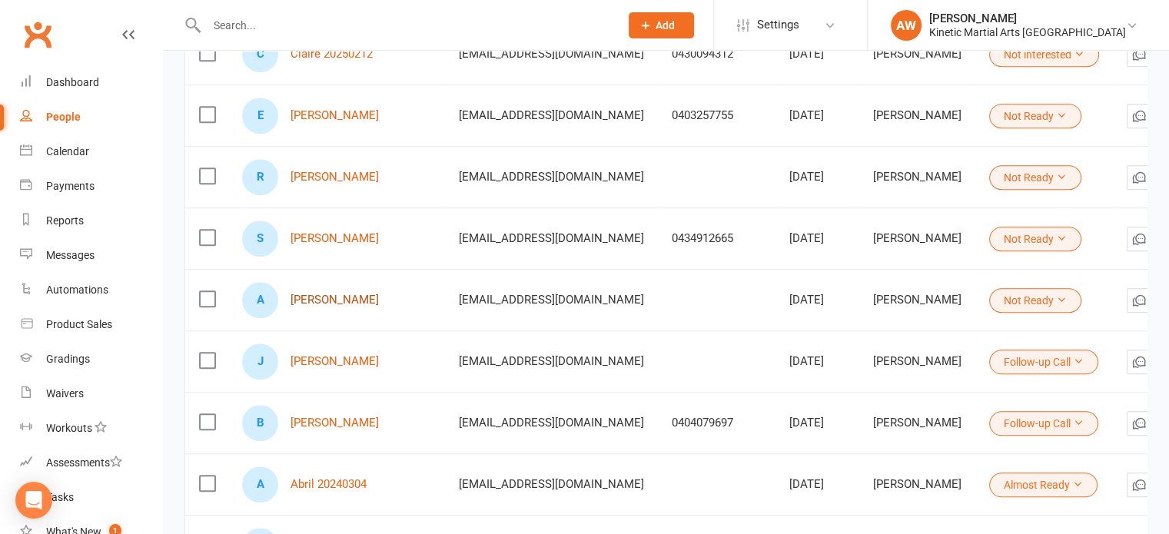
click at [357, 297] on link "[PERSON_NAME]" at bounding box center [334, 300] width 88 height 13
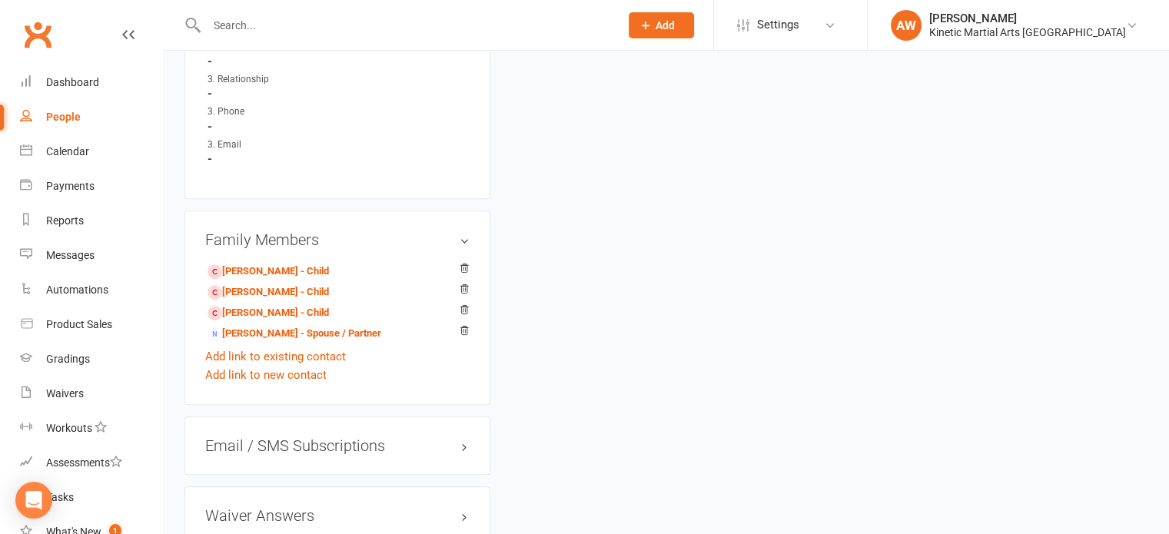
scroll to position [1505, 0]
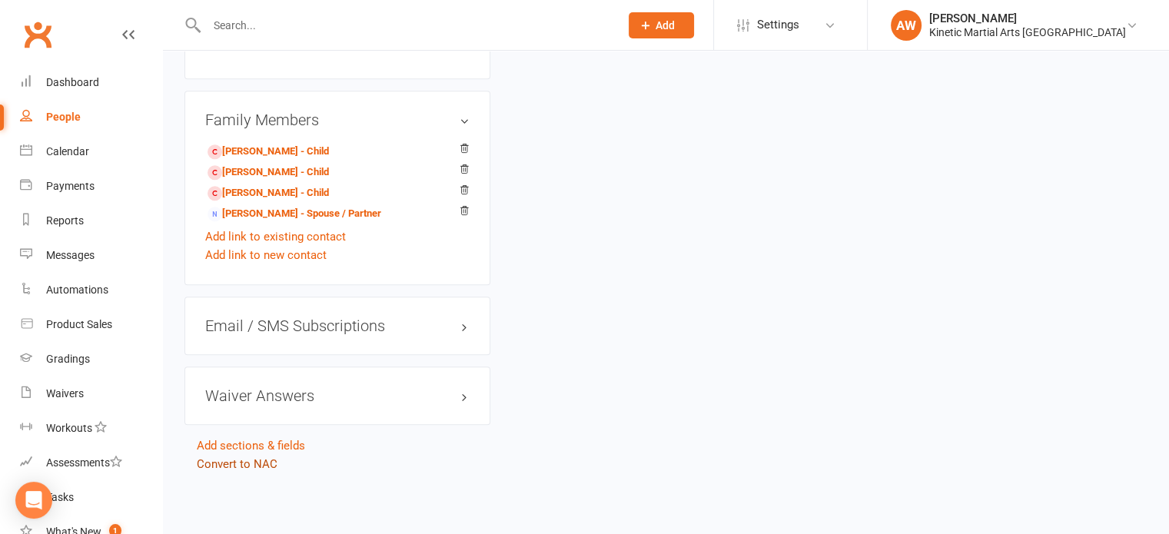
click at [270, 463] on link "Convert to NAC" at bounding box center [237, 464] width 81 height 14
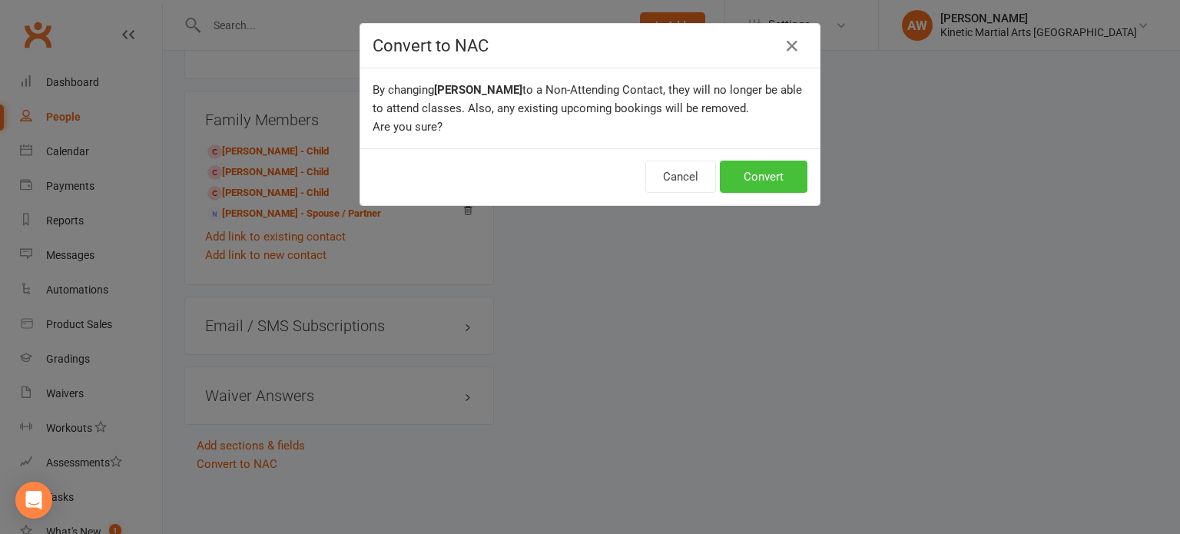
click at [762, 177] on button "Convert" at bounding box center [764, 177] width 88 height 32
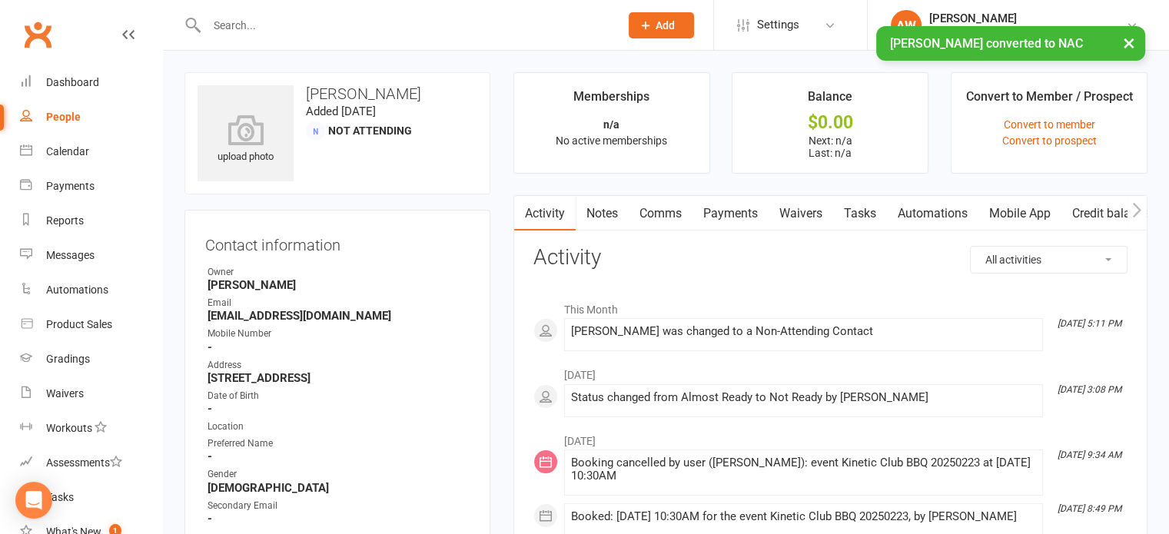
click at [57, 116] on div "People" at bounding box center [63, 117] width 35 height 12
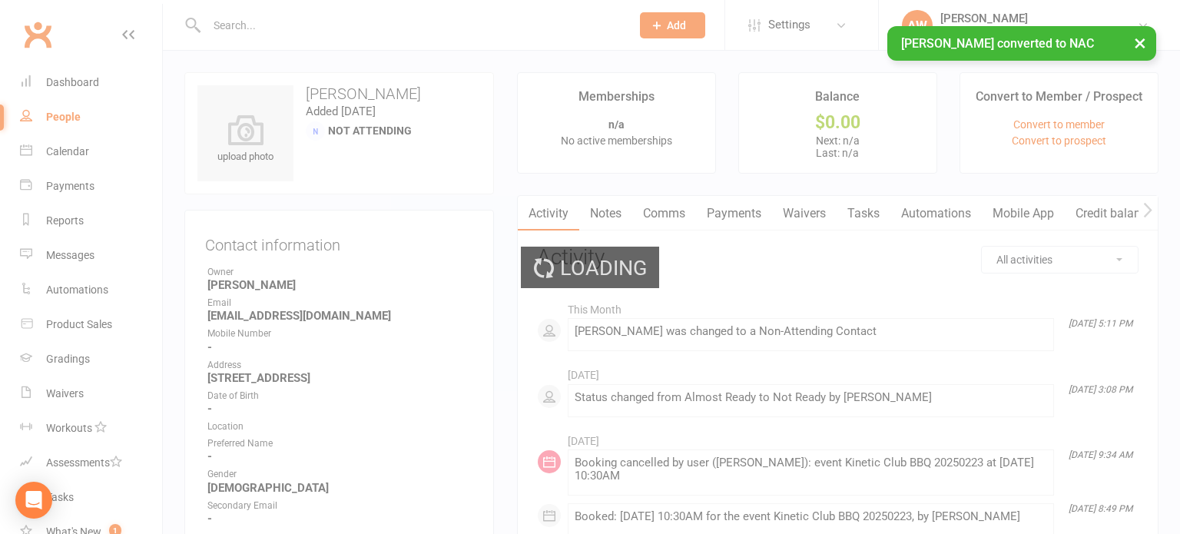
select select "100"
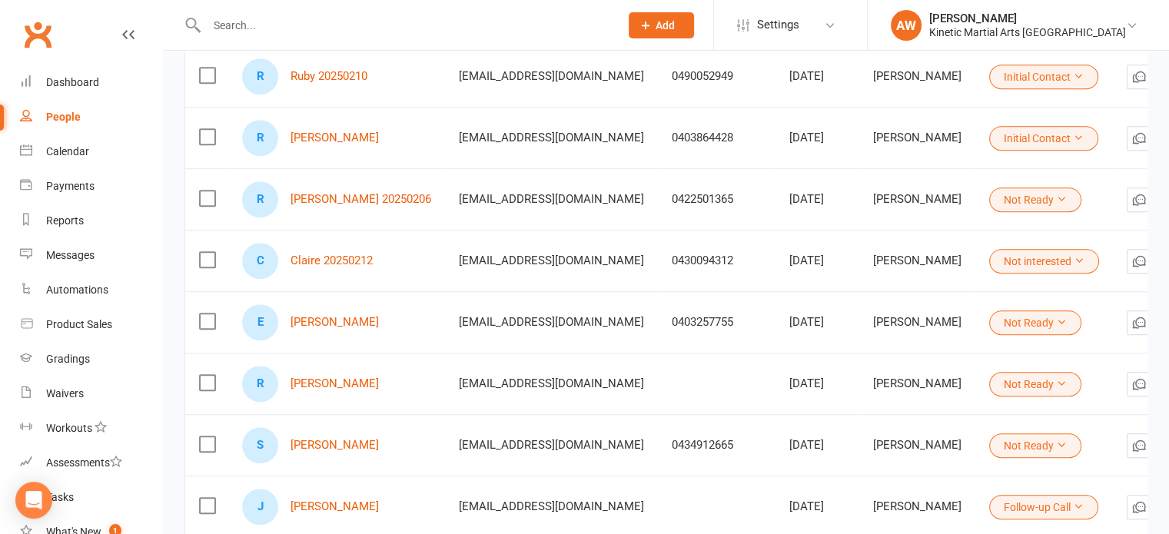
scroll to position [999, 0]
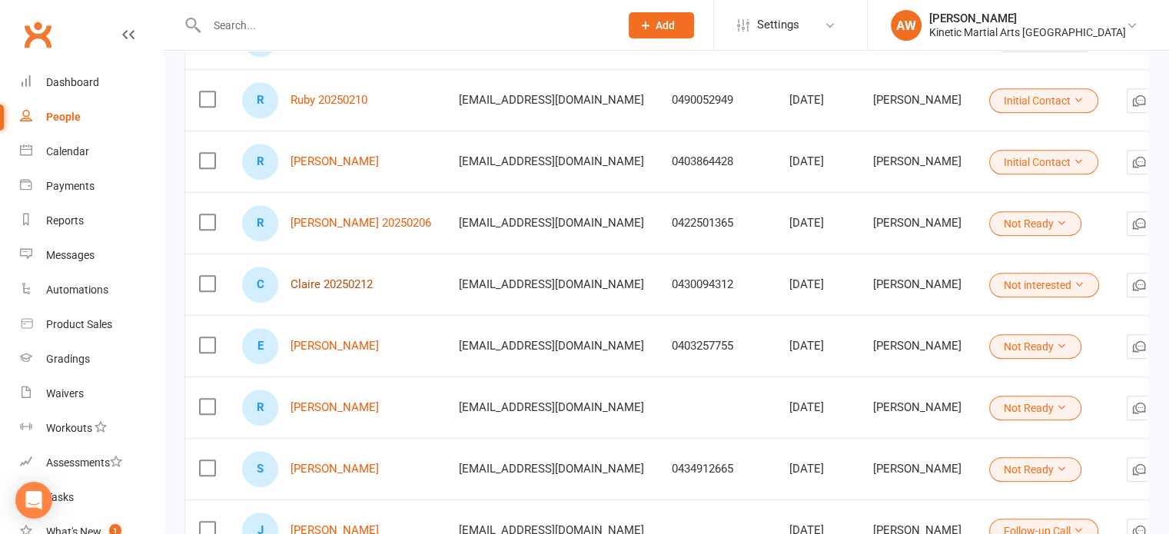
click at [340, 282] on link "Claire 20250212" at bounding box center [331, 284] width 82 height 13
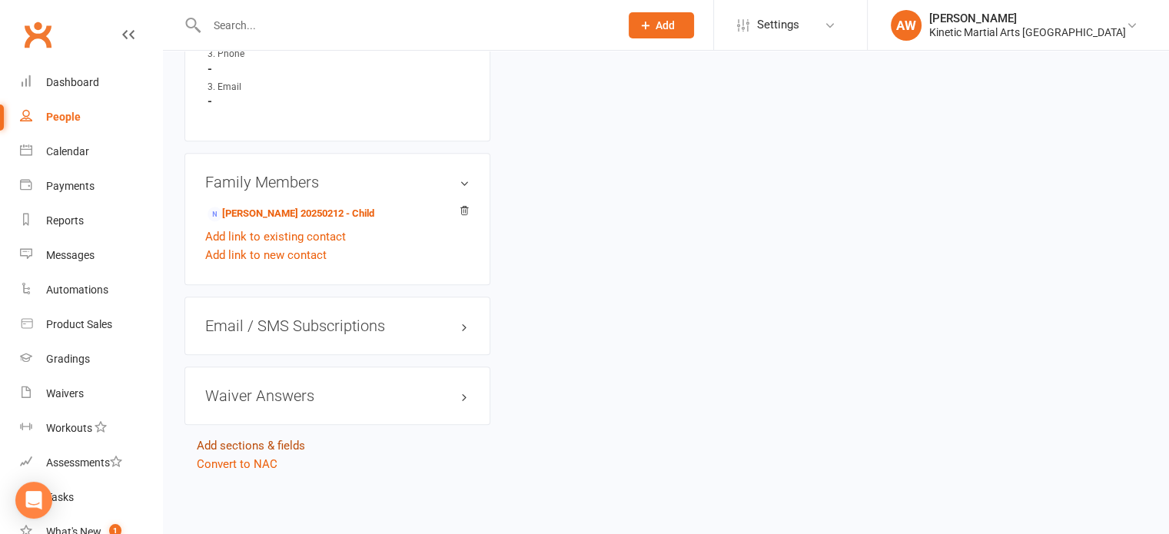
scroll to position [1441, 0]
click at [262, 467] on link "Convert to NAC" at bounding box center [237, 464] width 81 height 14
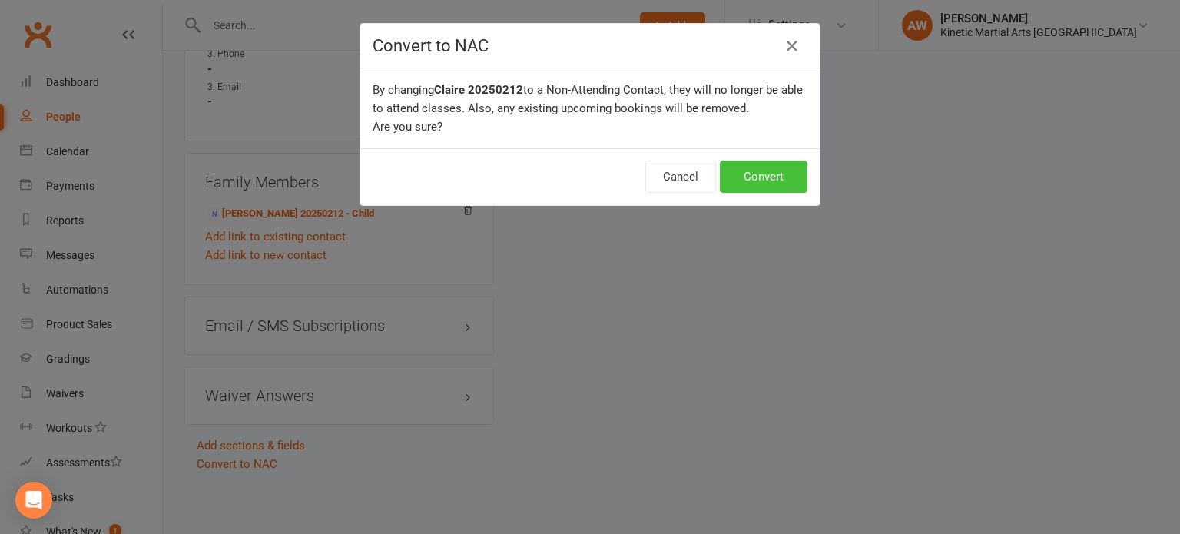
click at [781, 168] on button "Convert" at bounding box center [764, 177] width 88 height 32
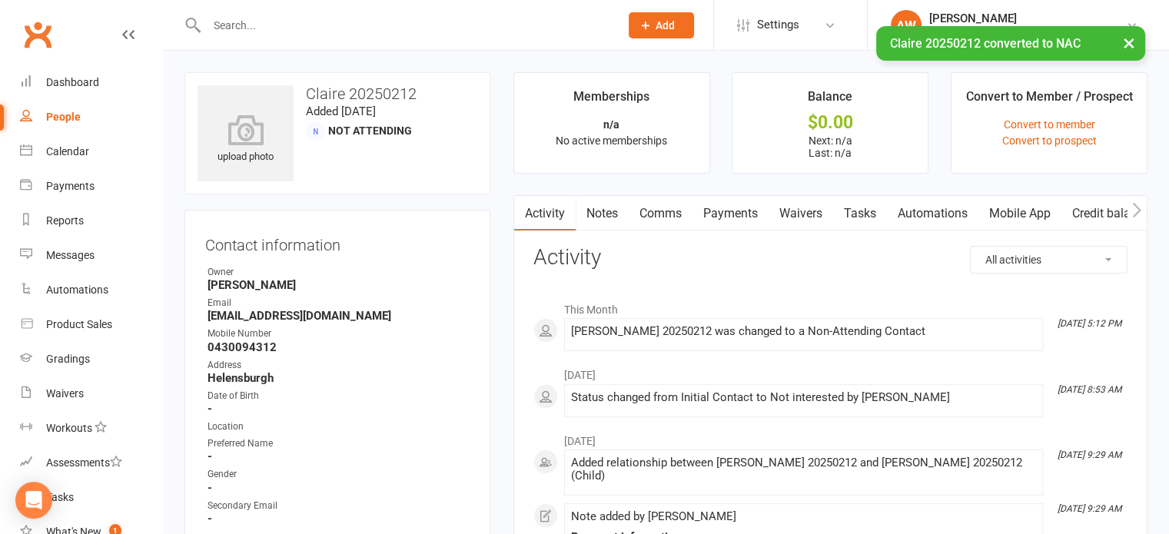
click at [68, 116] on div "People" at bounding box center [63, 117] width 35 height 12
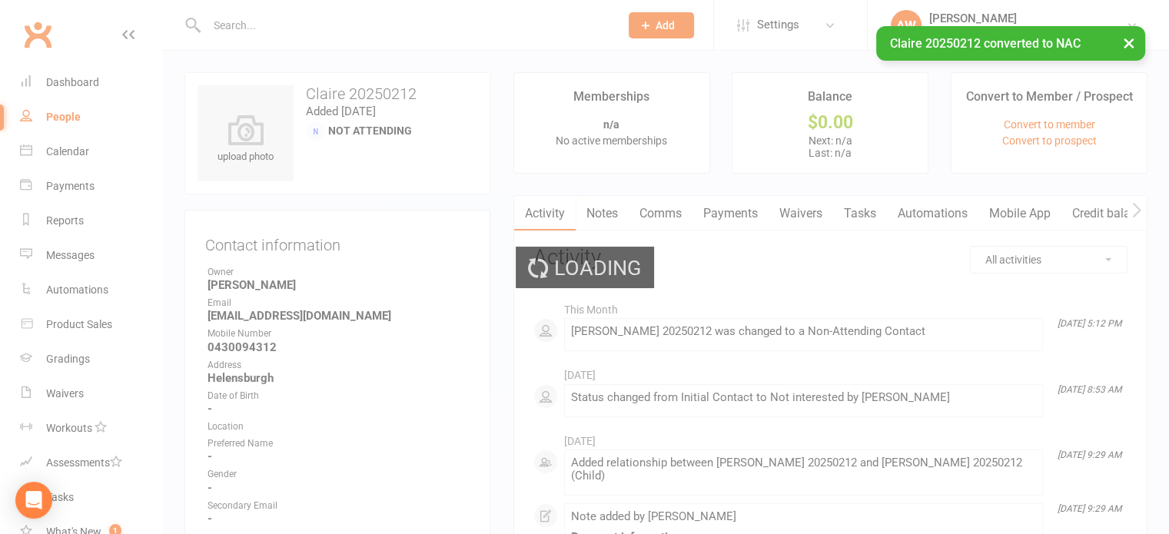
select select "100"
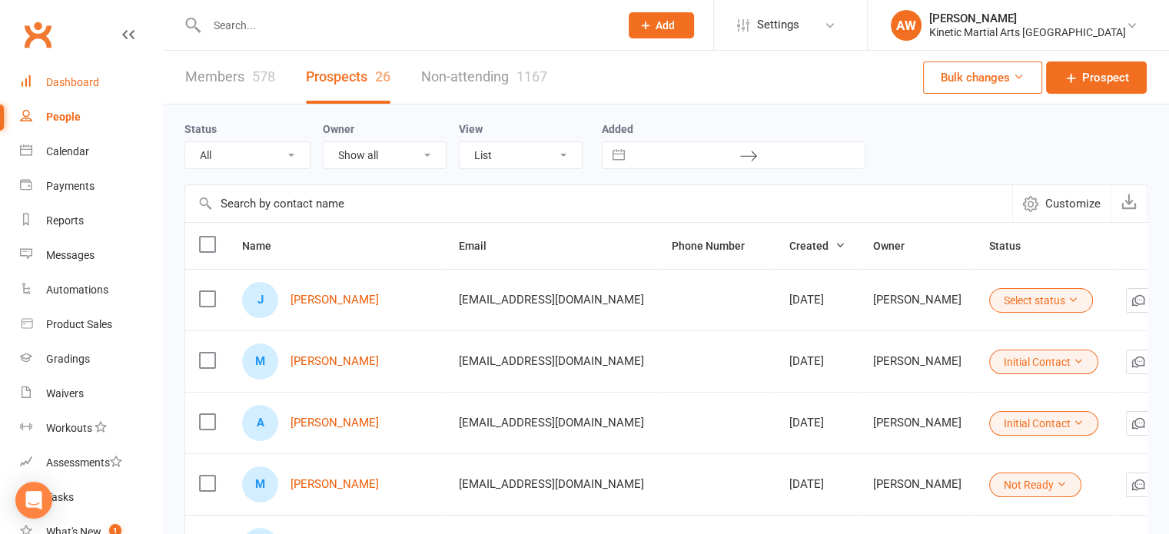
click at [62, 74] on link "Dashboard" at bounding box center [91, 82] width 142 height 35
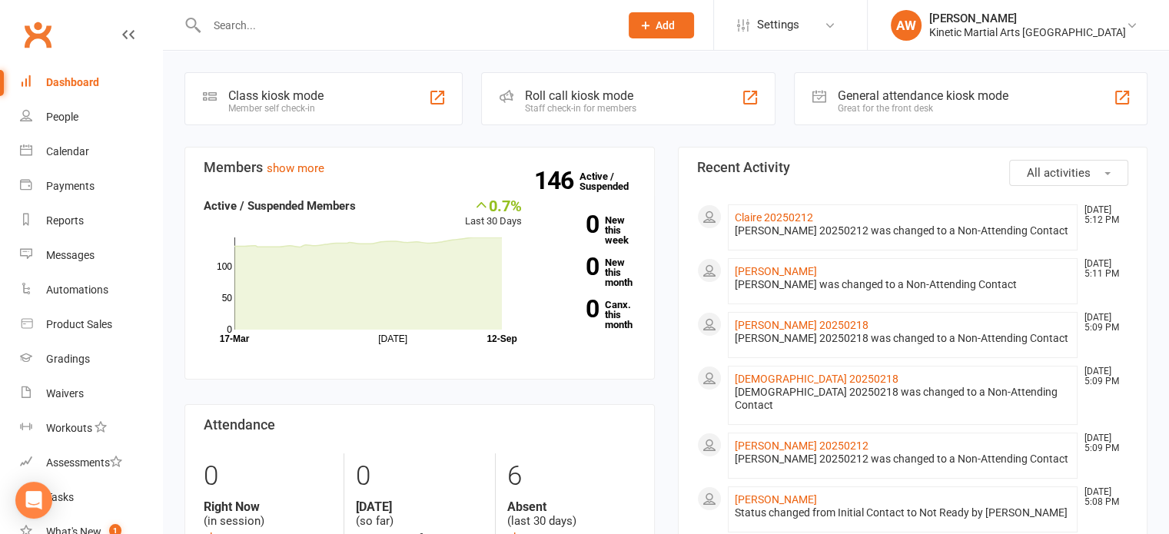
click at [231, 20] on input "text" at bounding box center [405, 26] width 406 height 22
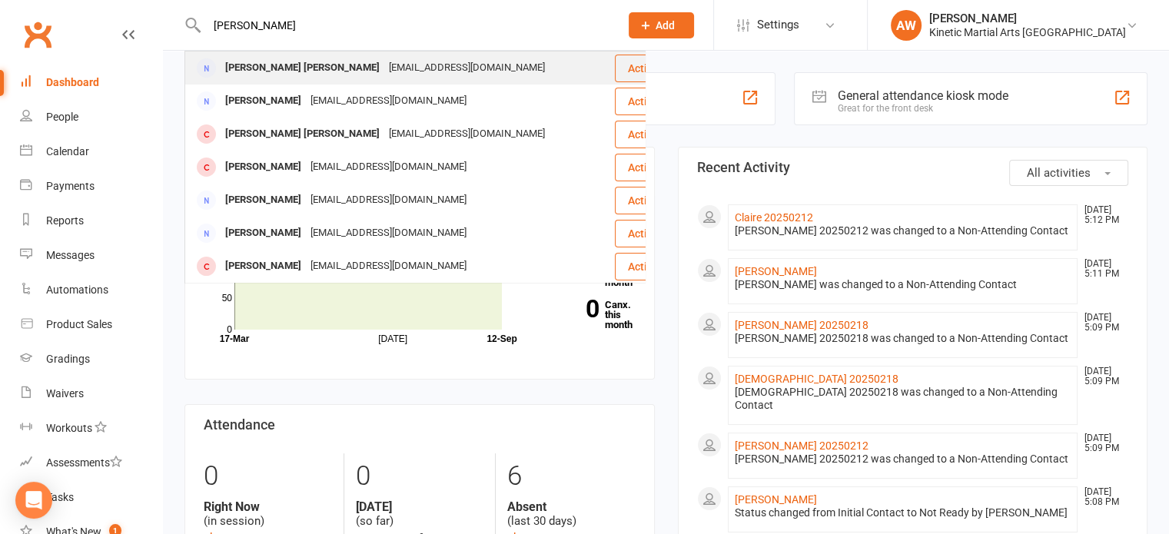
type input "[PERSON_NAME]"
click at [266, 68] on div "[PERSON_NAME] [PERSON_NAME]" at bounding box center [303, 68] width 164 height 22
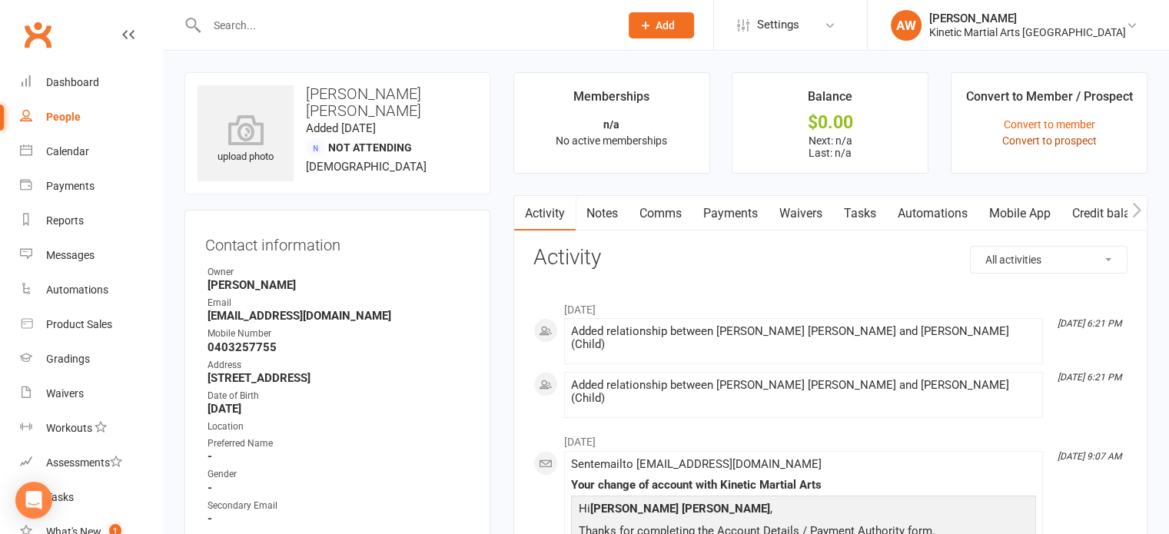
click at [1069, 134] on link "Convert to prospect" at bounding box center [1049, 140] width 95 height 12
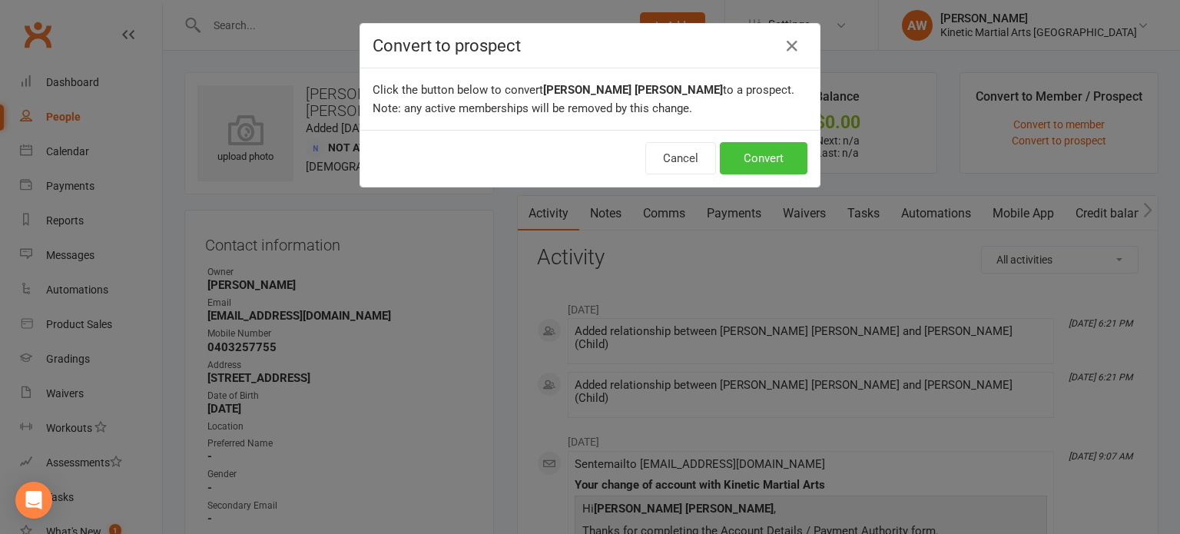
click at [745, 148] on button "Convert" at bounding box center [764, 158] width 88 height 32
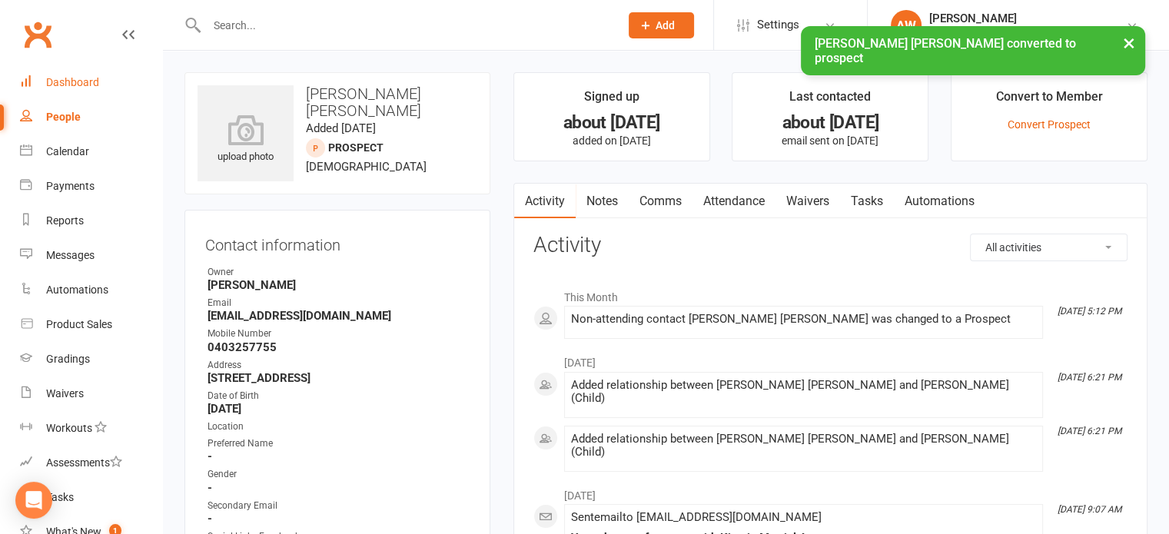
click at [86, 76] on div "Dashboard" at bounding box center [72, 82] width 53 height 12
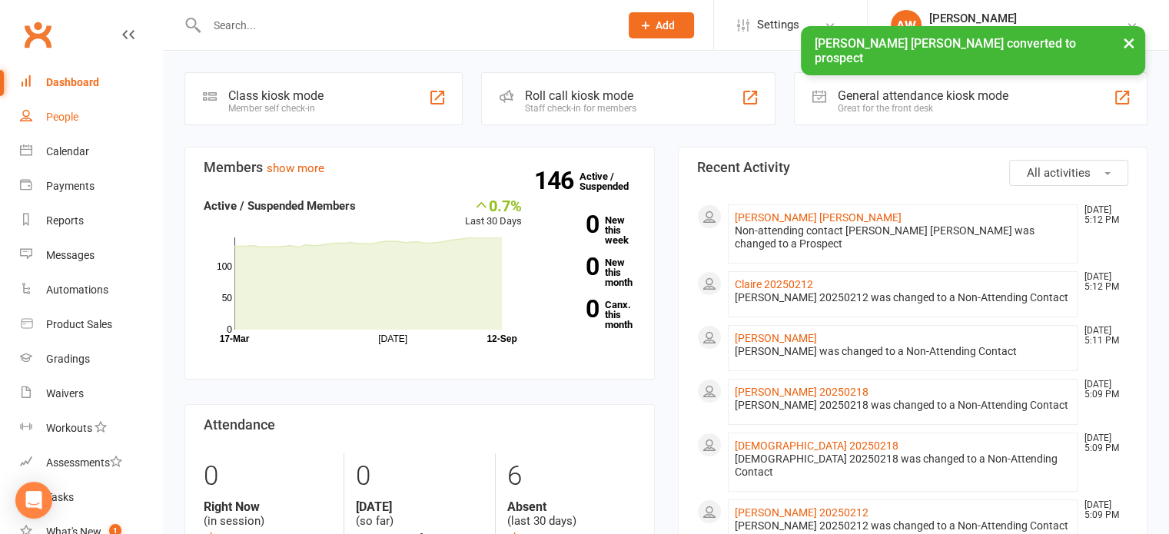
click at [71, 121] on div "People" at bounding box center [62, 117] width 32 height 12
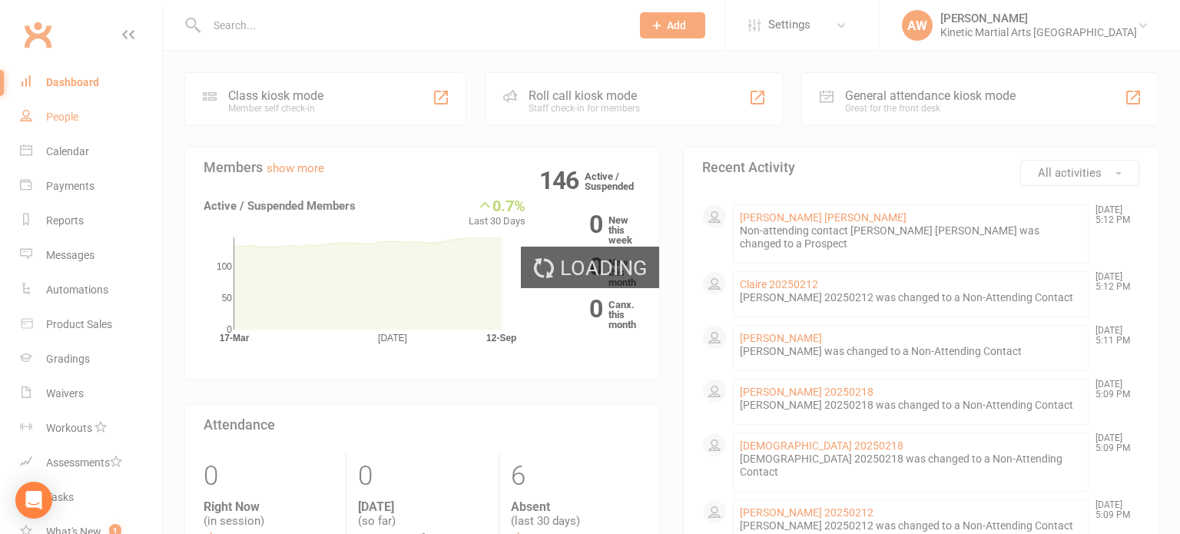
select select "100"
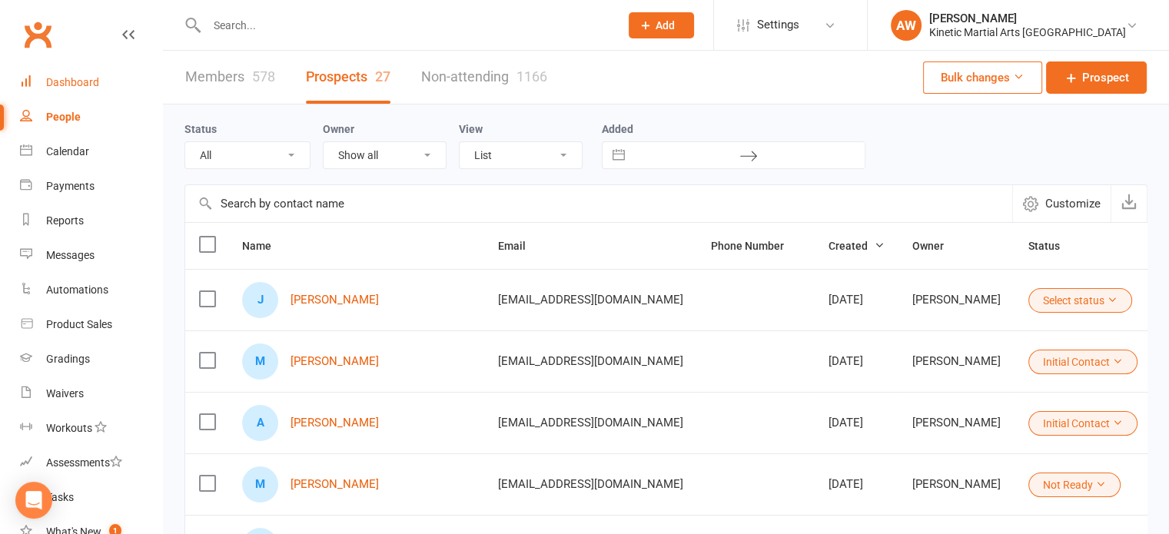
click at [71, 78] on div "Dashboard" at bounding box center [72, 82] width 53 height 12
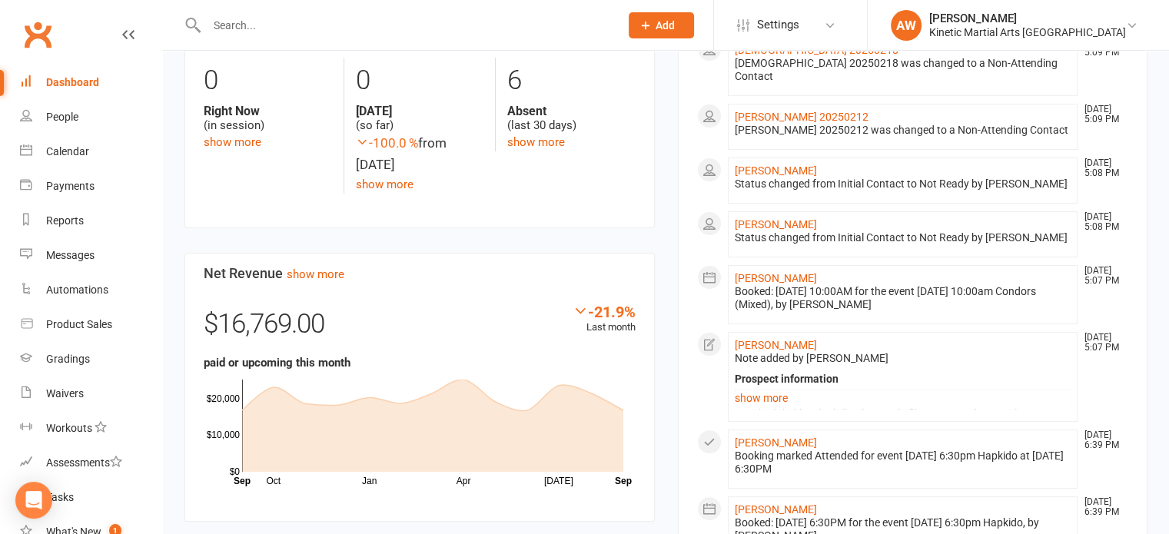
scroll to position [307, 0]
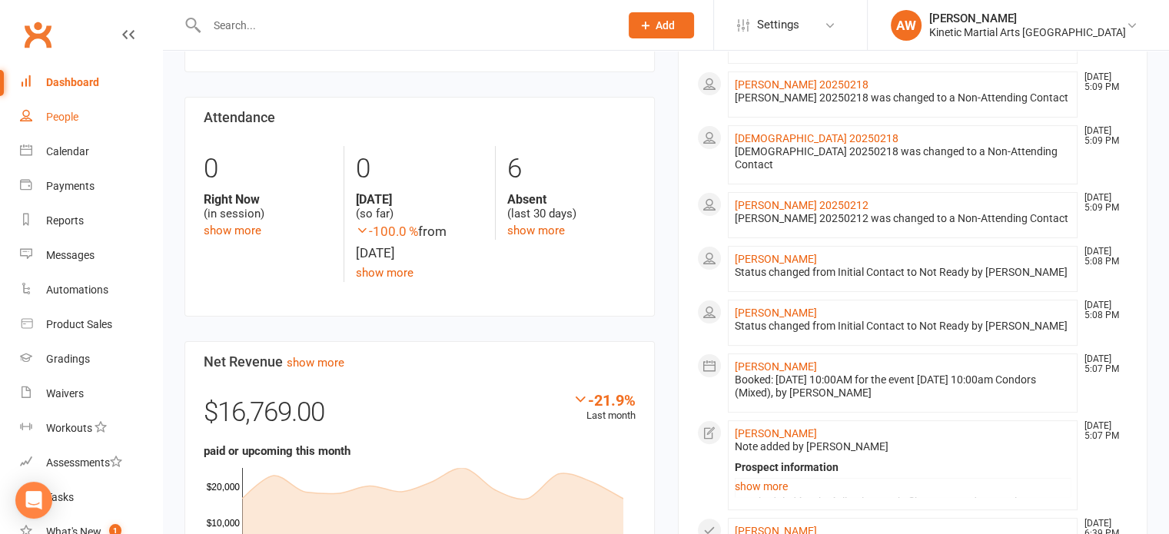
click at [57, 119] on div "People" at bounding box center [62, 117] width 32 height 12
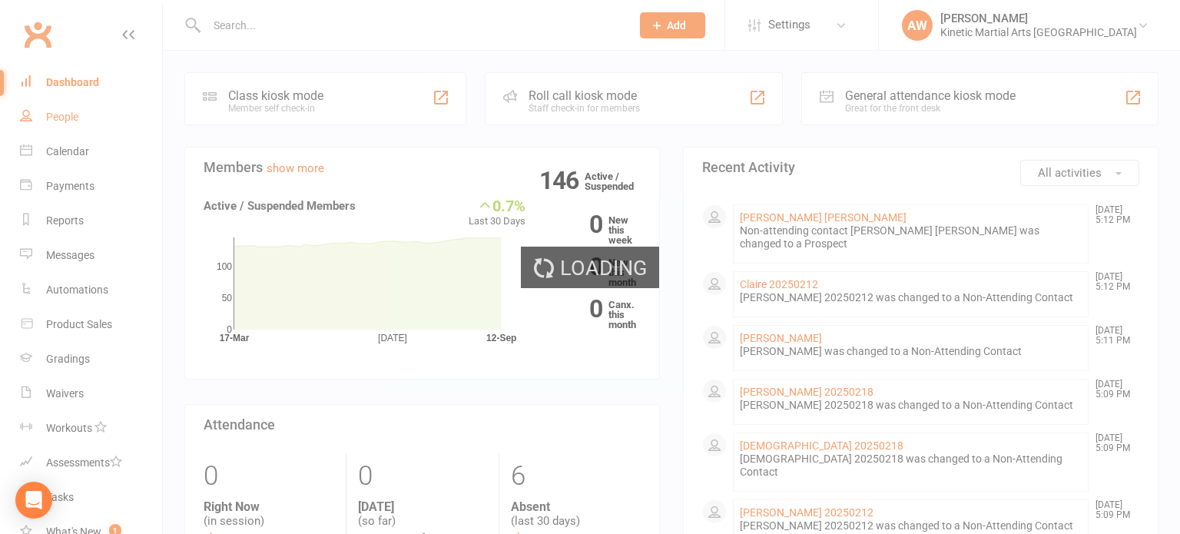
select select "100"
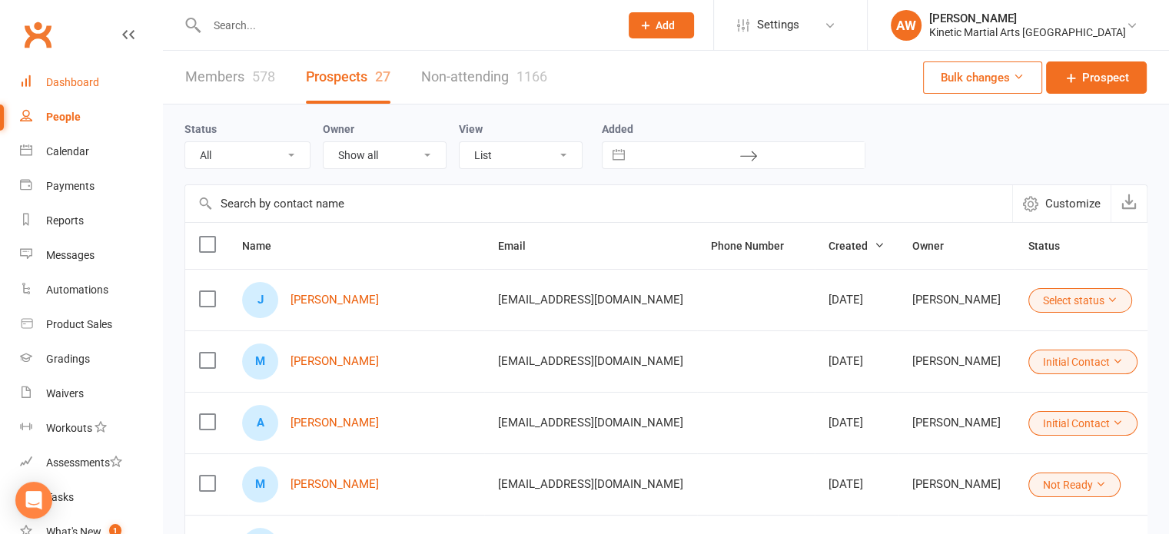
click at [68, 81] on div "Dashboard" at bounding box center [72, 82] width 53 height 12
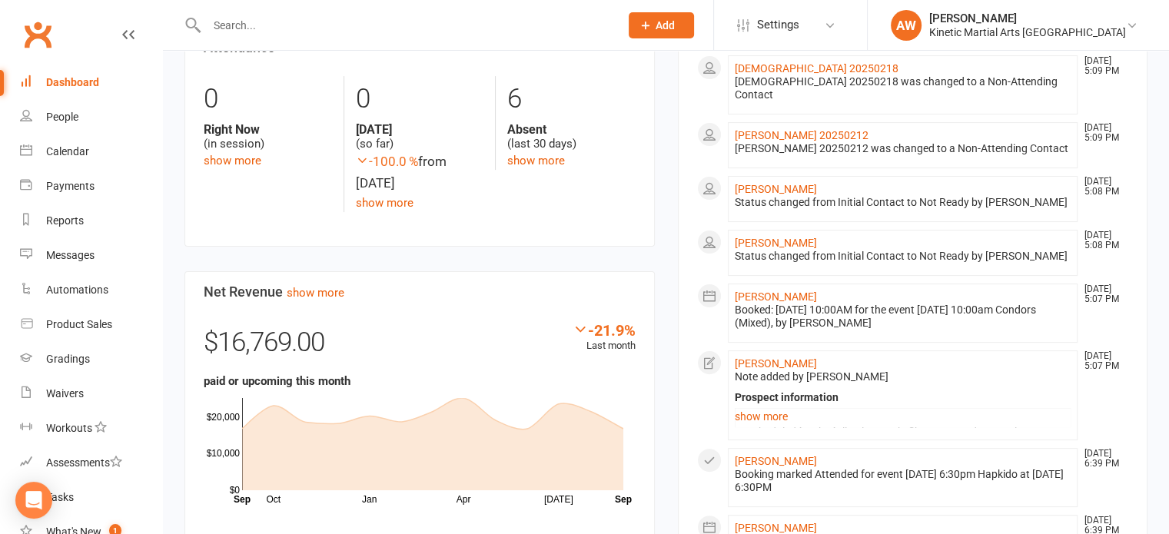
scroll to position [461, 0]
